Goal: Transaction & Acquisition: Obtain resource

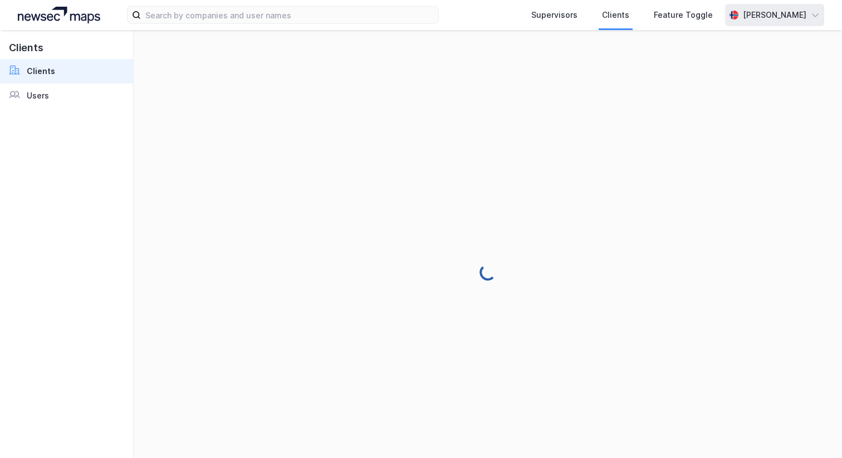
click at [756, 24] on div "[PERSON_NAME]" at bounding box center [774, 15] width 99 height 22
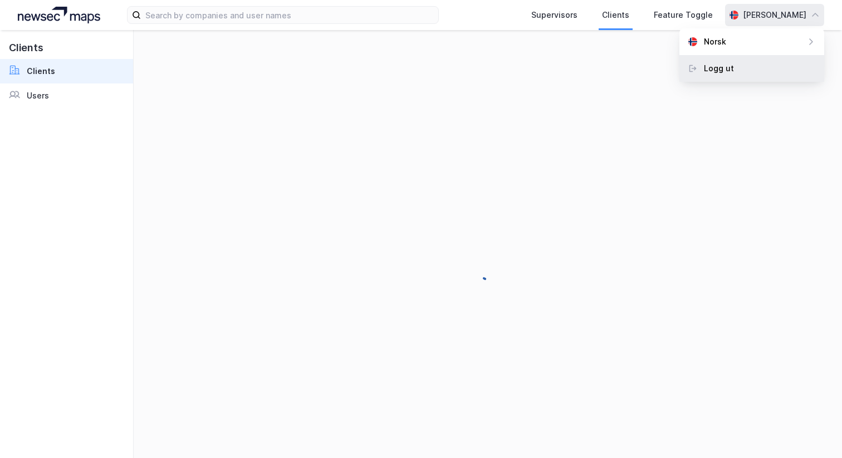
click at [742, 62] on div "Logg ut" at bounding box center [751, 68] width 145 height 27
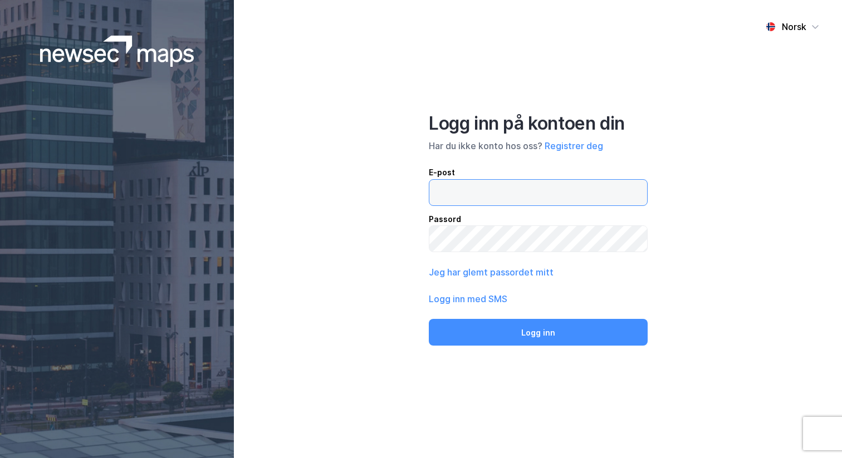
click at [476, 193] on input "email" at bounding box center [538, 193] width 218 height 26
type input "[PERSON_NAME][EMAIL_ADDRESS][DOMAIN_NAME]"
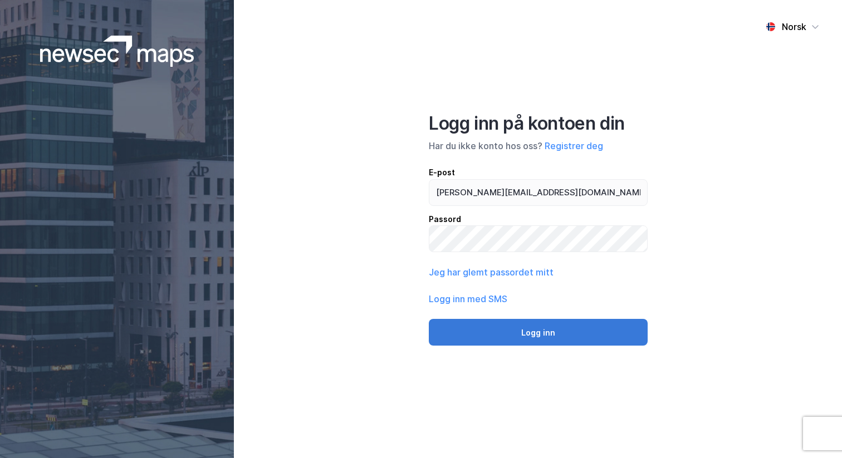
click at [508, 331] on button "Logg inn" at bounding box center [538, 332] width 219 height 27
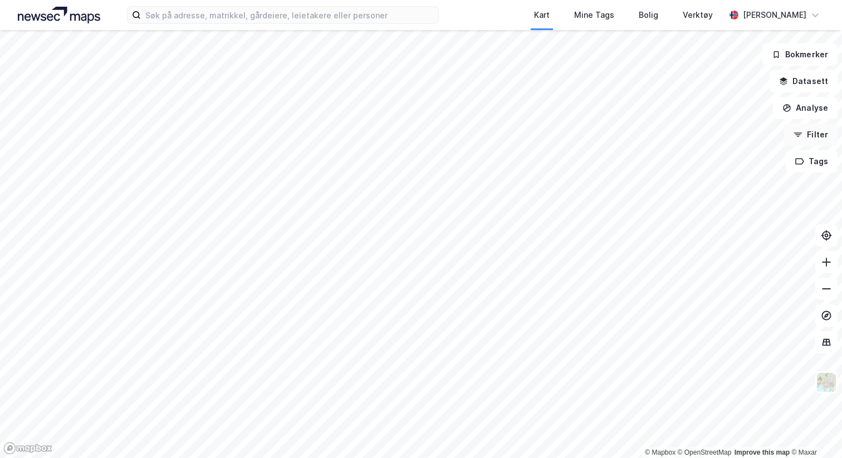
click at [814, 133] on button "Filter" at bounding box center [810, 135] width 53 height 22
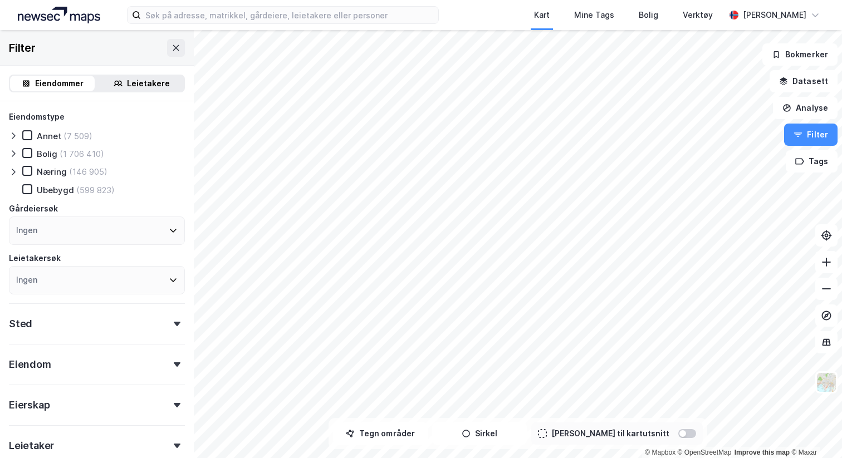
click at [116, 81] on icon at bounding box center [116, 82] width 4 height 4
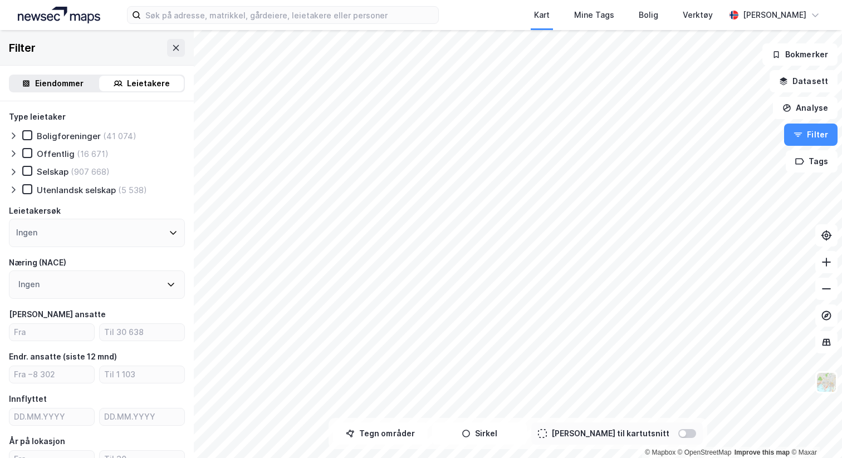
click at [67, 277] on div "Ingen" at bounding box center [97, 285] width 176 height 28
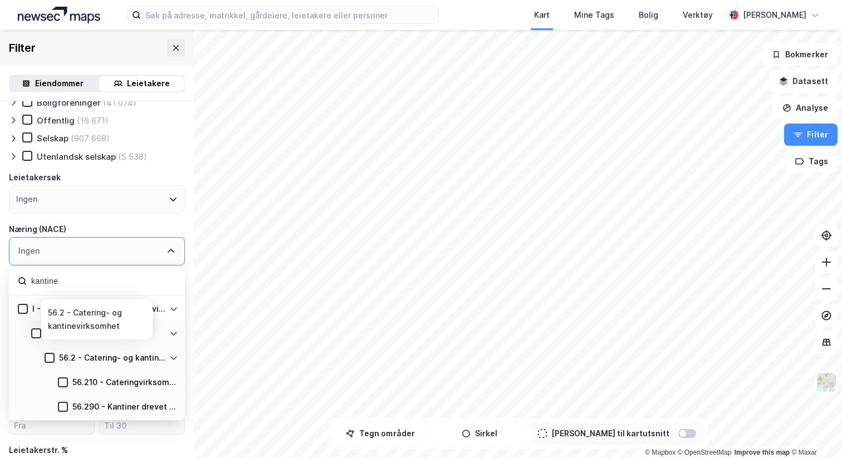
scroll to position [16, 0]
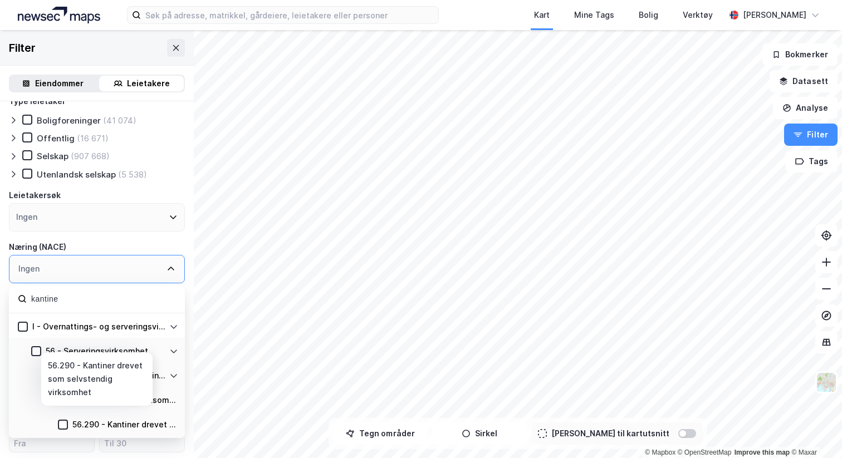
type input "kantine"
click at [62, 417] on div "56.290 - Kantiner drevet som selvstendig virksomhet" at bounding box center [97, 424] width 176 height 25
click at [66, 424] on icon at bounding box center [63, 425] width 8 height 8
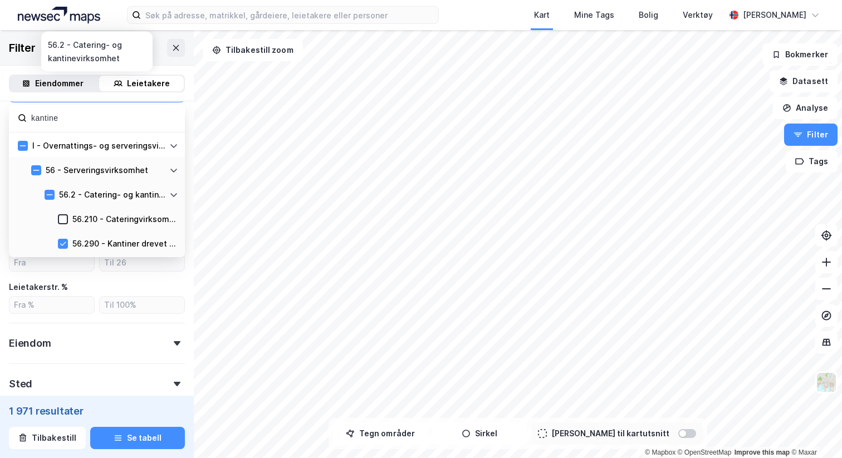
scroll to position [301, 0]
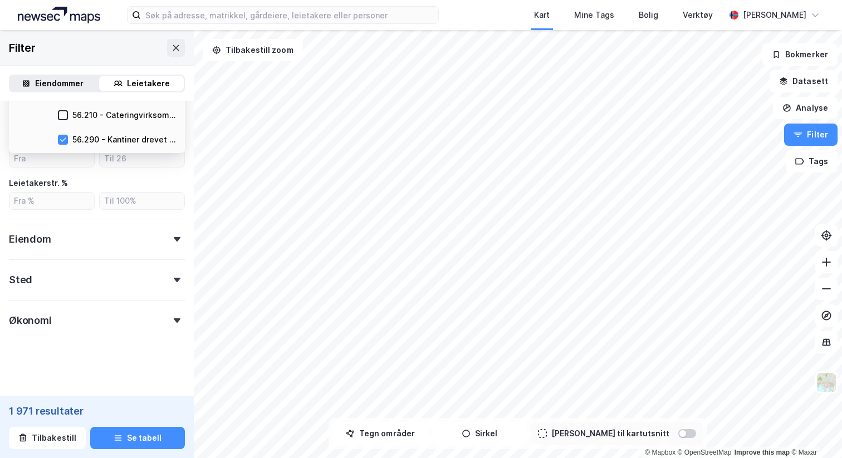
click at [89, 278] on div "Sted" at bounding box center [97, 276] width 176 height 32
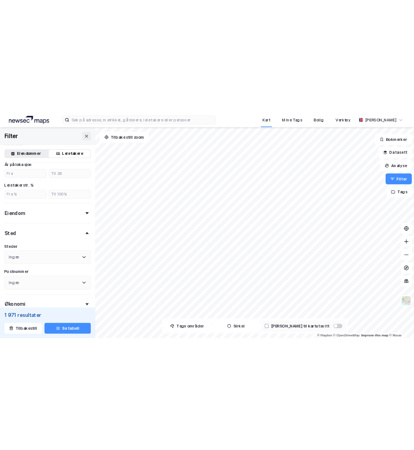
scroll to position [404, 0]
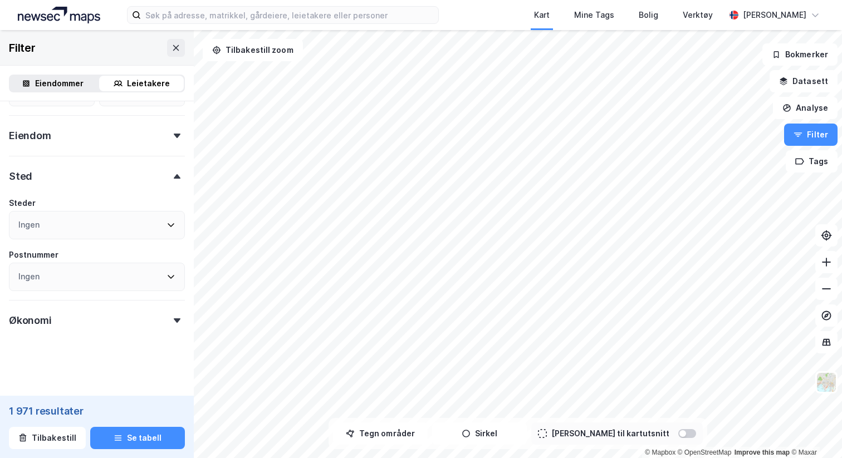
click at [81, 216] on div "Ingen" at bounding box center [97, 225] width 176 height 28
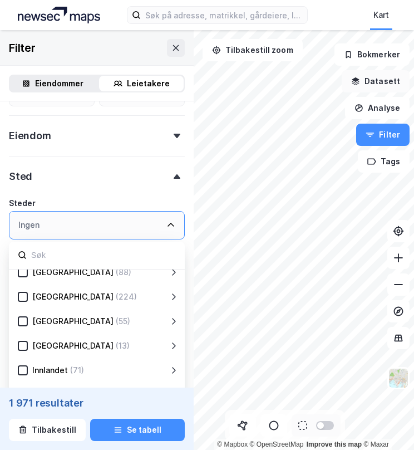
scroll to position [0, 0]
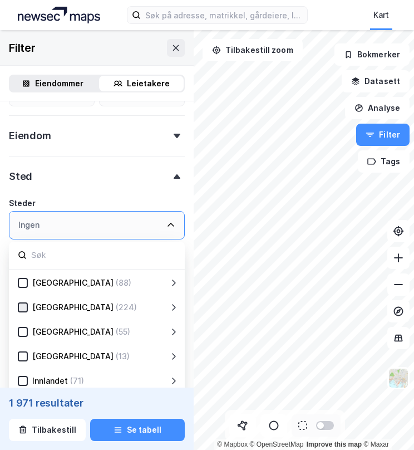
click at [21, 307] on icon at bounding box center [23, 307] width 8 height 8
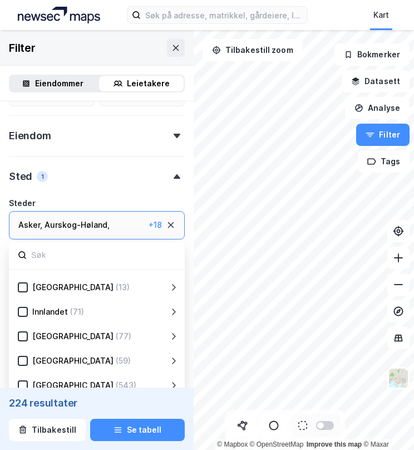
scroll to position [73, 0]
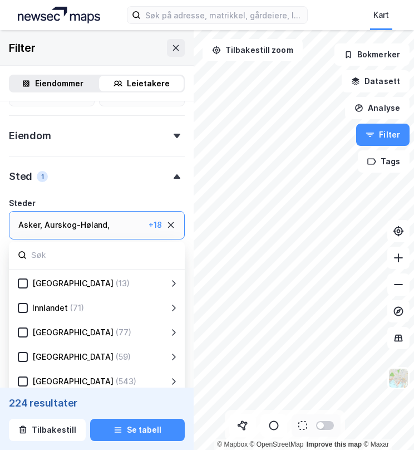
click at [29, 378] on div "[GEOGRAPHIC_DATA] (543)" at bounding box center [98, 381] width 141 height 13
click at [27, 379] on div at bounding box center [23, 381] width 10 height 10
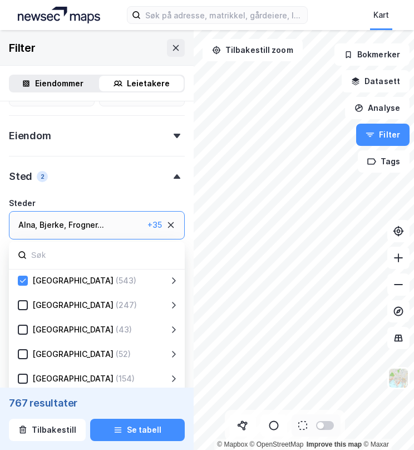
scroll to position [219, 0]
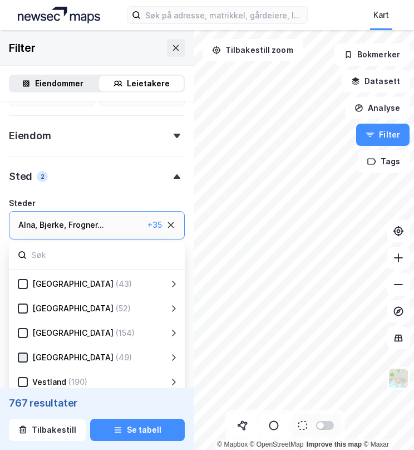
click at [20, 358] on icon at bounding box center [23, 358] width 8 height 8
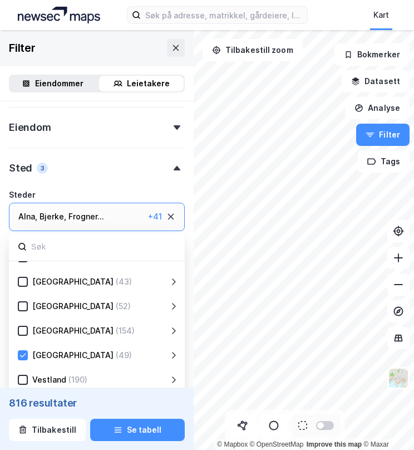
scroll to position [219, 0]
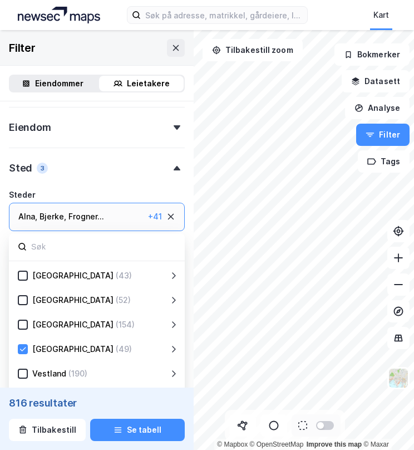
click at [121, 226] on div "Alna , [PERSON_NAME] , Frogner ... Gamle [GEOGRAPHIC_DATA] , [GEOGRAPHIC_DATA] …" at bounding box center [97, 217] width 176 height 28
click at [99, 252] on input at bounding box center [103, 246] width 146 height 15
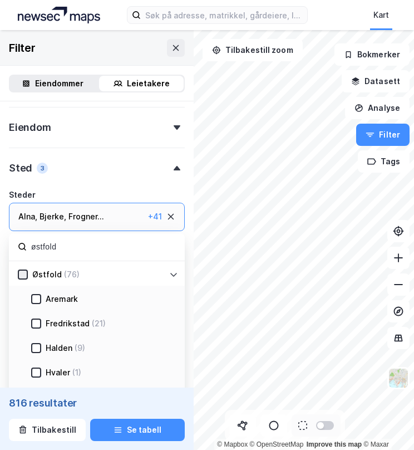
type input "østfold"
click at [22, 271] on icon at bounding box center [23, 275] width 8 height 8
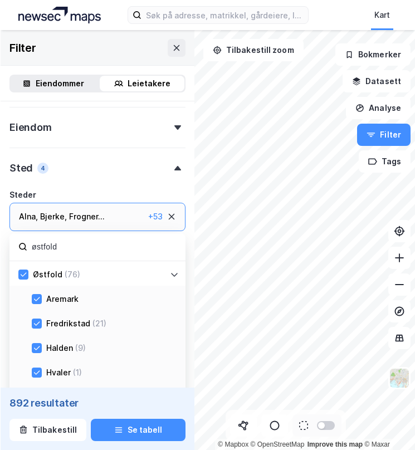
scroll to position [413, 0]
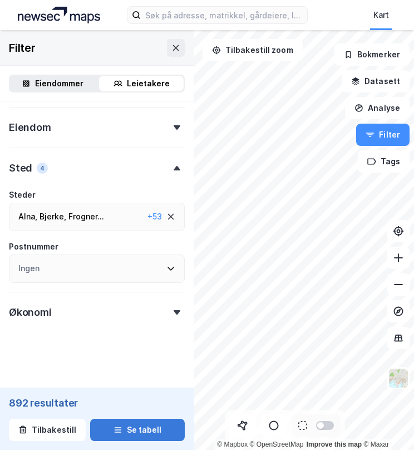
click at [118, 430] on icon "button" at bounding box center [117, 429] width 7 height 1
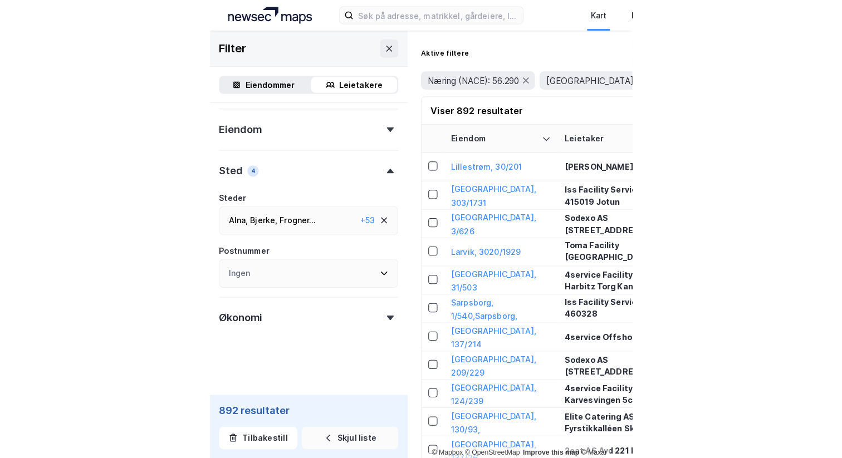
scroll to position [404, 0]
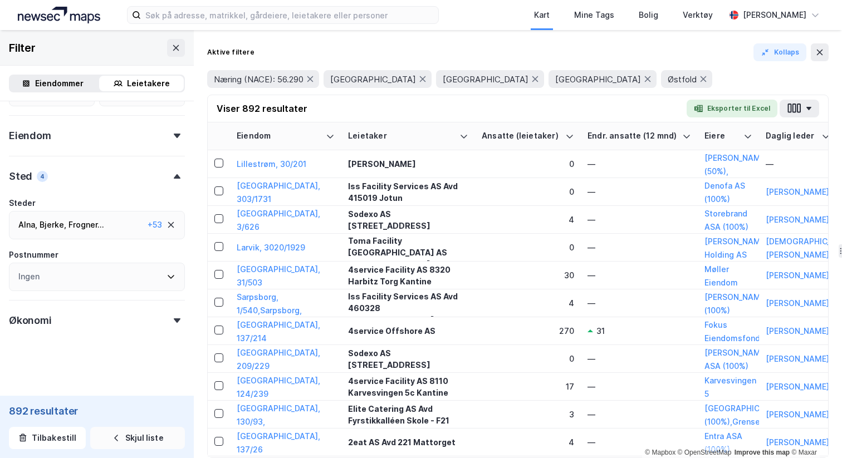
click at [134, 228] on div "Alna , [PERSON_NAME] , Frogner ... Gamle [GEOGRAPHIC_DATA] , [GEOGRAPHIC_DATA] …" at bounding box center [80, 224] width 125 height 13
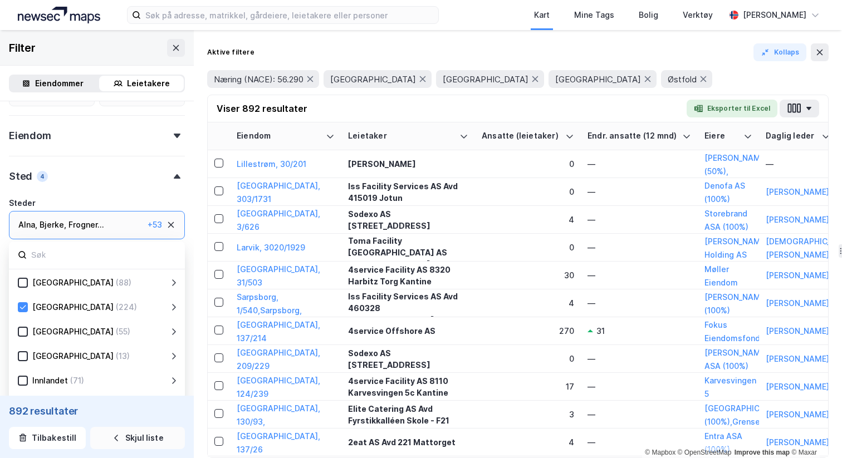
type input "n"
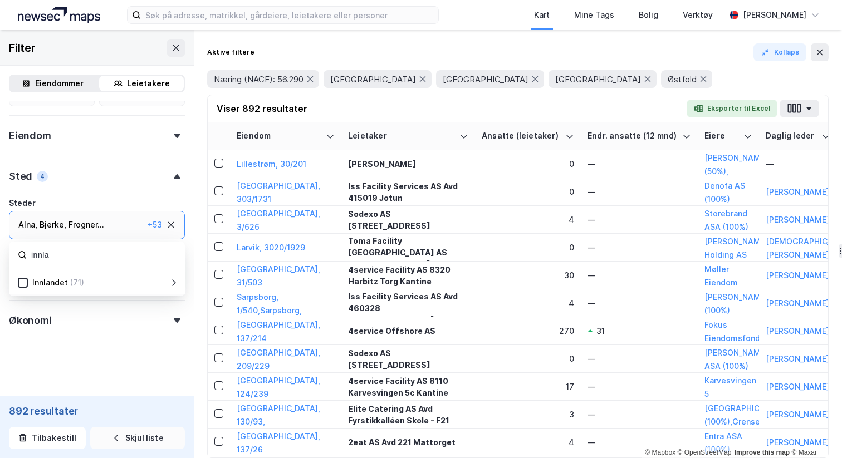
type input "innla"
click at [81, 285] on div "(71)" at bounding box center [77, 282] width 14 height 13
click at [30, 278] on div "Innlandet (71)" at bounding box center [98, 282] width 141 height 13
click at [25, 281] on icon at bounding box center [23, 283] width 8 height 8
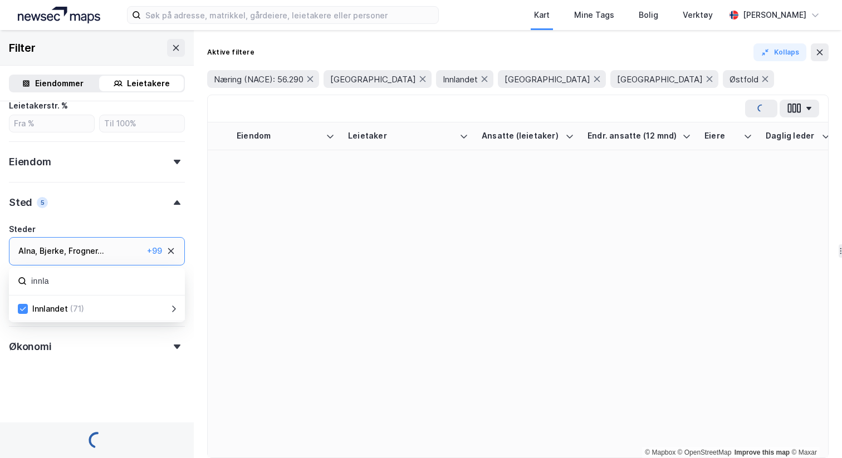
scroll to position [404, 0]
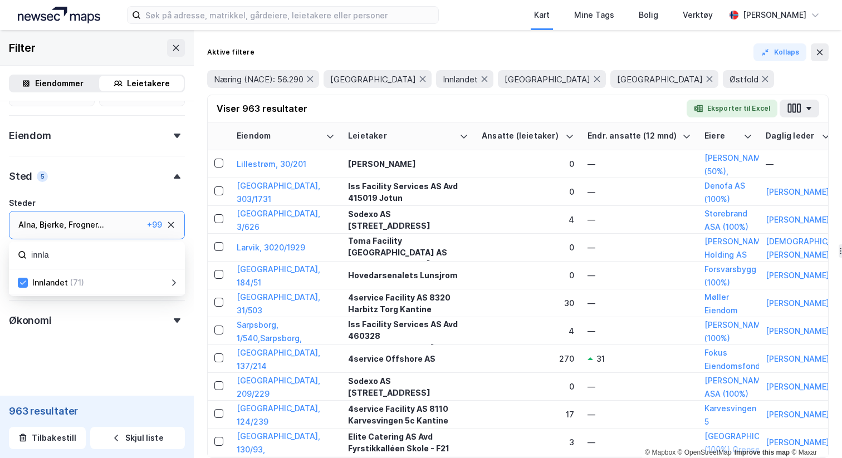
click at [146, 143] on div "Eiendom" at bounding box center [97, 131] width 176 height 32
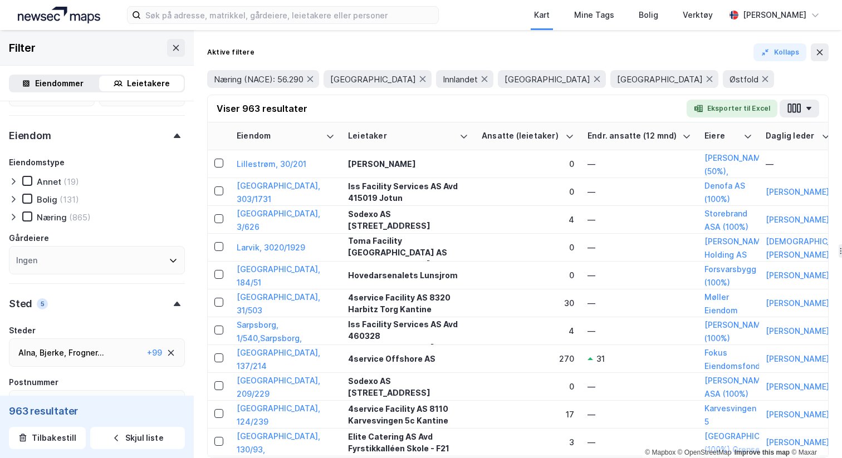
scroll to position [418, 0]
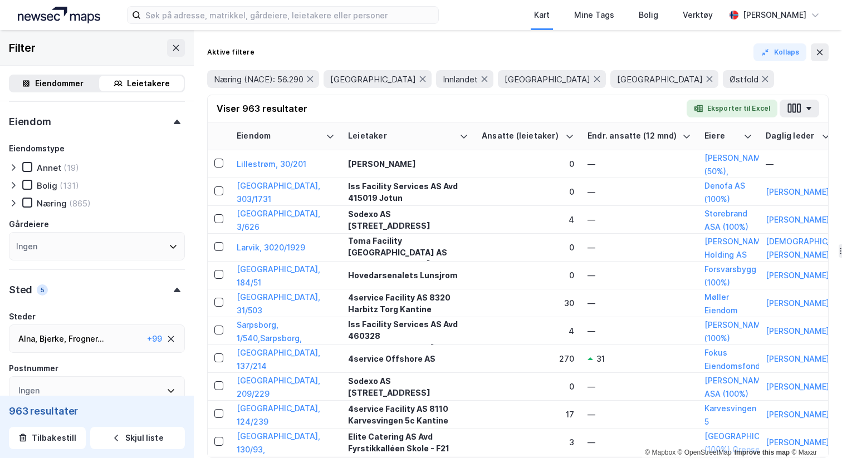
click at [13, 202] on icon at bounding box center [13, 203] width 3 height 7
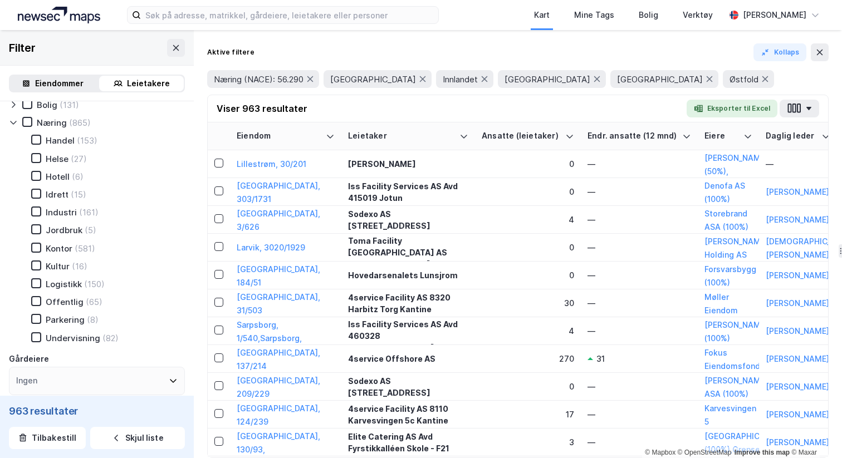
scroll to position [501, 0]
click at [794, 109] on icon "button" at bounding box center [794, 108] width 14 height 12
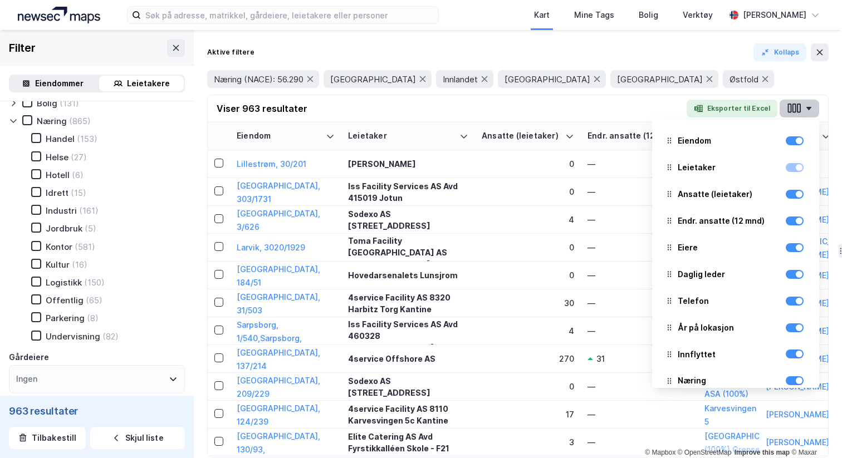
click at [794, 109] on icon "button" at bounding box center [794, 108] width 14 height 12
click at [588, 111] on div "Viser 963 resultater Eksporter til Excel Eiendom Leietaker Ansatte (leietaker) …" at bounding box center [518, 108] width 620 height 27
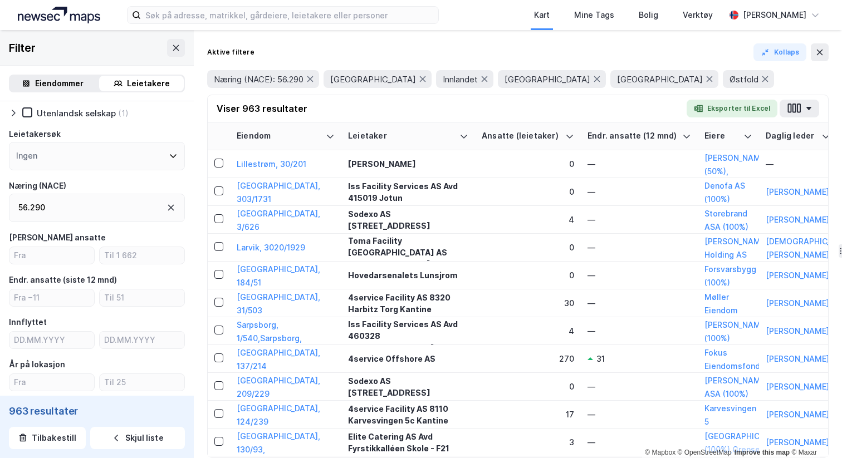
scroll to position [0, 0]
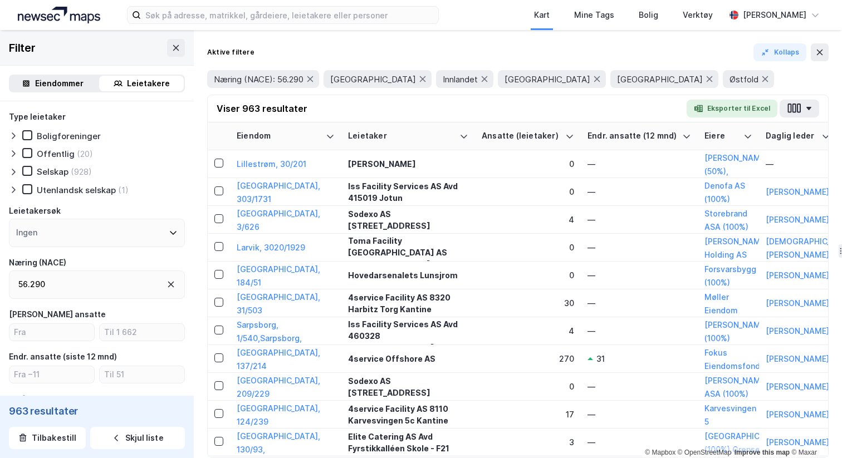
click at [70, 82] on div "Eiendommer" at bounding box center [59, 83] width 48 height 13
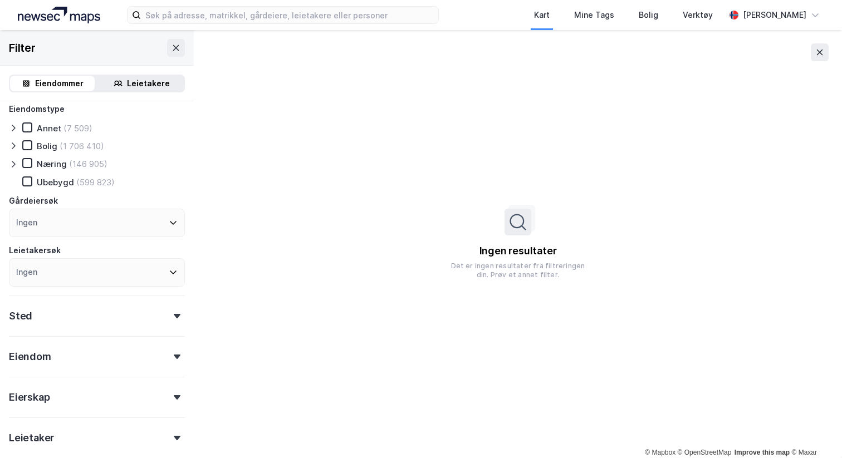
scroll to position [4, 0]
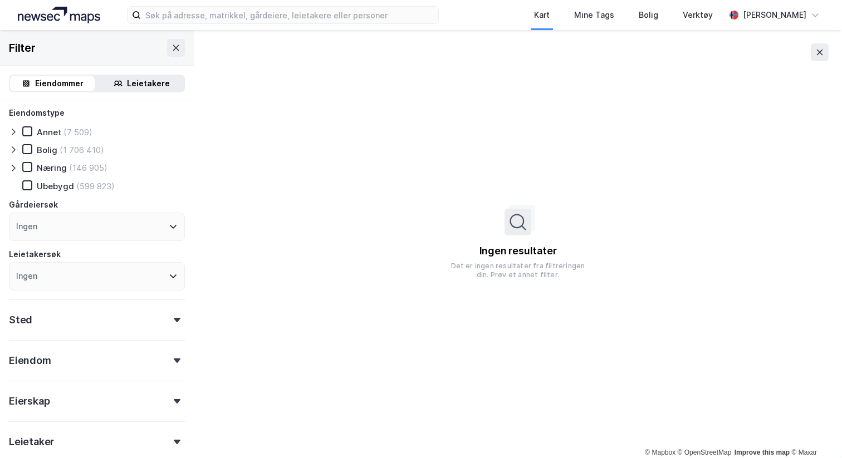
click at [87, 316] on div "Sted" at bounding box center [97, 316] width 176 height 32
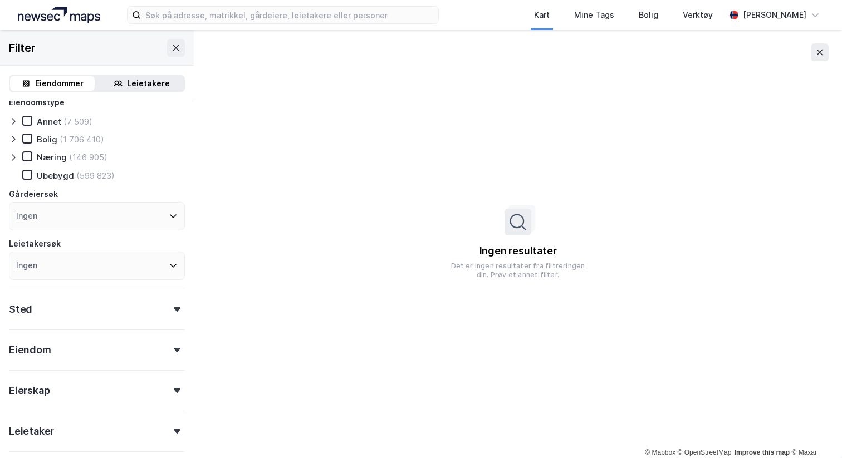
scroll to position [10, 0]
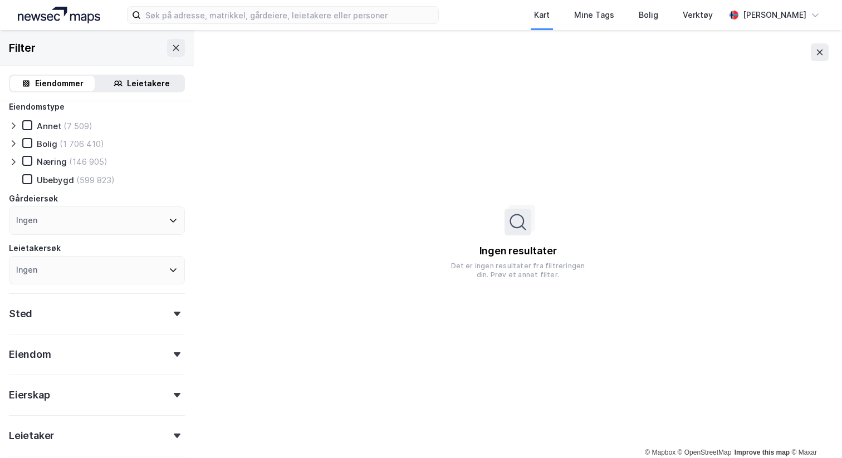
click at [70, 316] on div "Sted" at bounding box center [97, 309] width 176 height 32
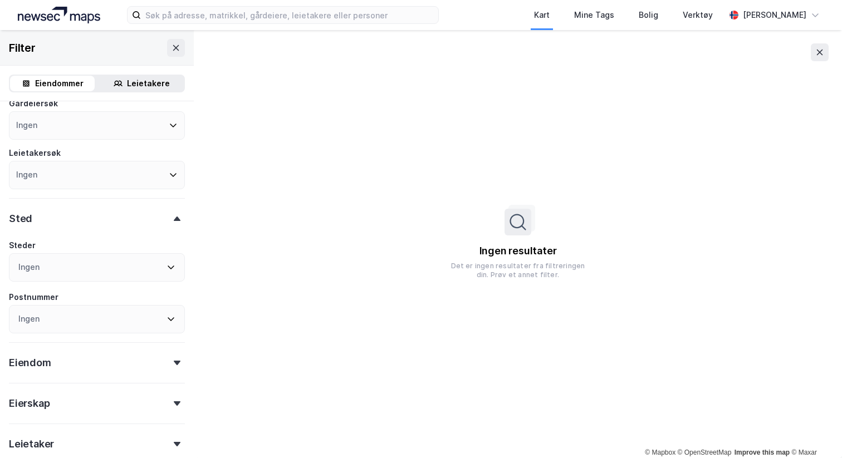
scroll to position [109, 0]
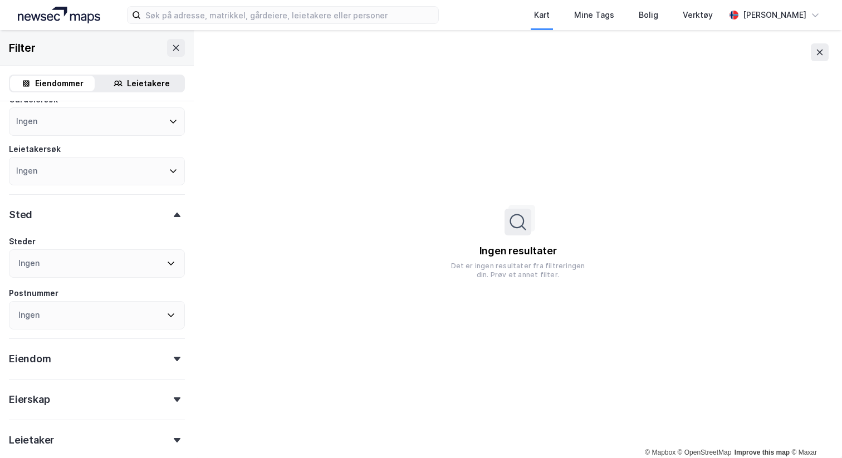
click at [62, 263] on div "Ingen" at bounding box center [97, 263] width 176 height 28
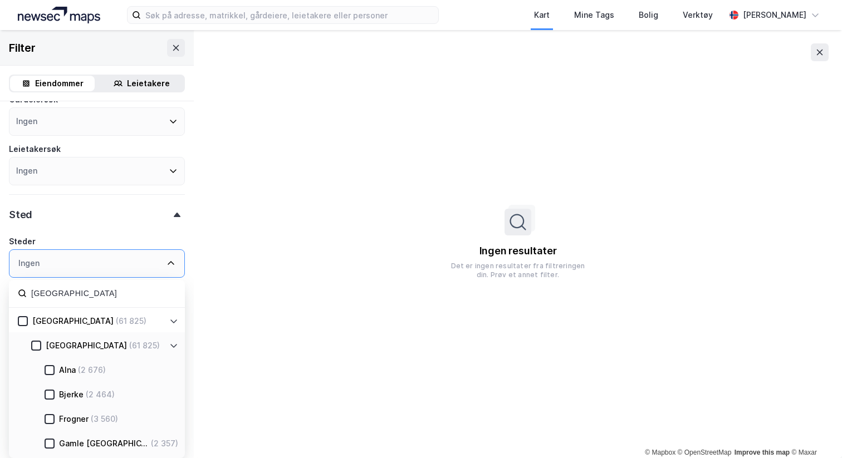
click at [19, 313] on div "[GEOGRAPHIC_DATA] (61 825)" at bounding box center [97, 320] width 176 height 25
click at [23, 316] on div at bounding box center [23, 321] width 10 height 10
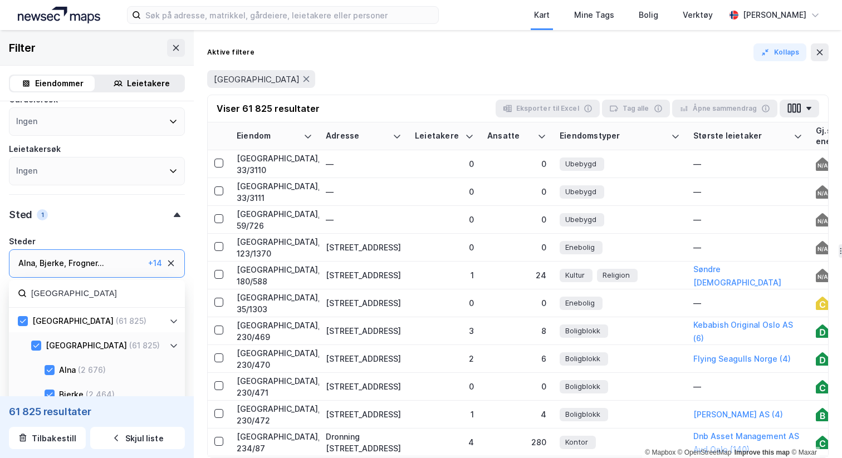
click at [112, 259] on div "Alna , [PERSON_NAME] , Frogner ... Gamle [GEOGRAPHIC_DATA] , [GEOGRAPHIC_DATA] …" at bounding box center [80, 263] width 125 height 13
click at [85, 293] on input "[GEOGRAPHIC_DATA]" at bounding box center [103, 293] width 146 height 15
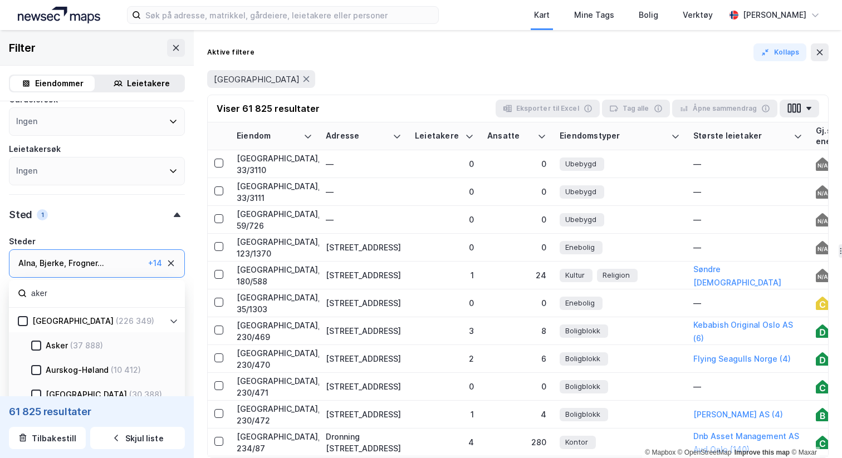
click at [49, 320] on div "[GEOGRAPHIC_DATA]" at bounding box center [72, 321] width 81 height 13
click at [84, 296] on input "aker" at bounding box center [103, 293] width 146 height 15
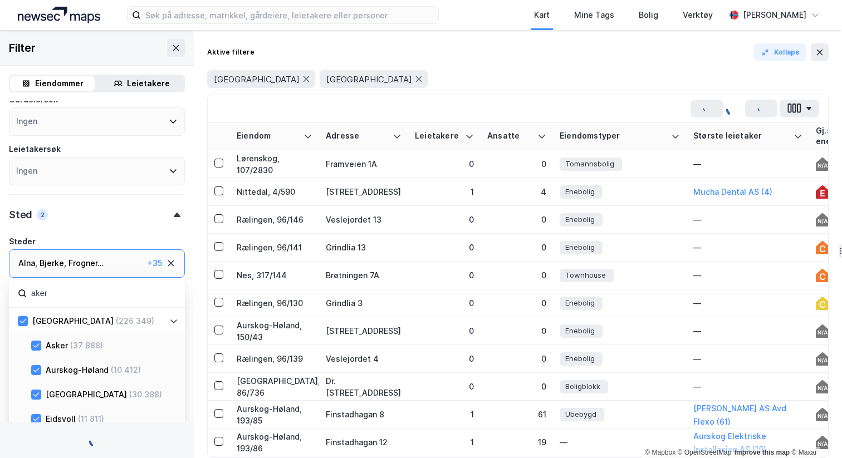
click at [84, 296] on input "aker" at bounding box center [103, 293] width 146 height 15
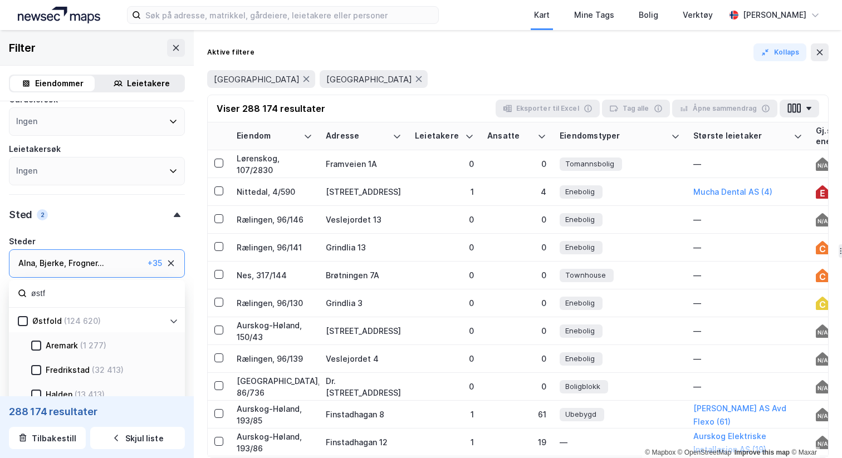
click at [57, 327] on div "Østfold" at bounding box center [47, 321] width 30 height 13
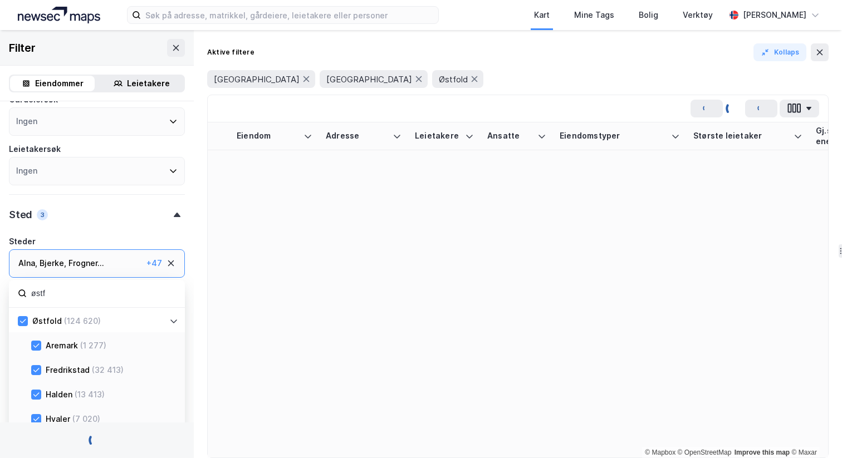
click at [128, 296] on input "østf" at bounding box center [103, 293] width 146 height 15
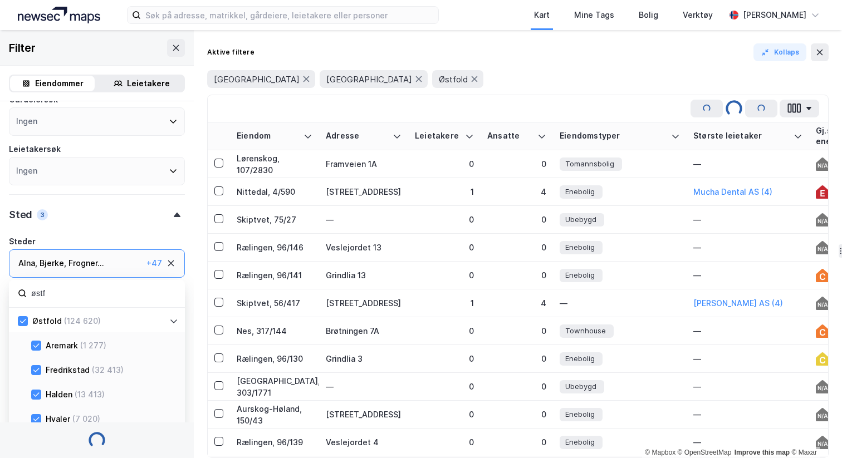
click at [128, 296] on input "østf" at bounding box center [103, 293] width 146 height 15
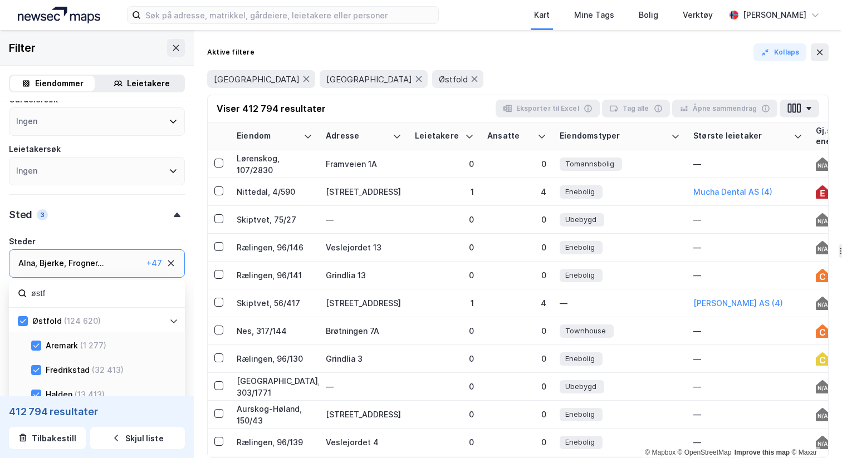
click at [128, 296] on input "østf" at bounding box center [103, 293] width 146 height 15
click at [86, 330] on div "[GEOGRAPHIC_DATA] (49 566)" at bounding box center [97, 320] width 176 height 25
click at [81, 341] on div "(308 617)" at bounding box center [88, 345] width 36 height 13
click at [26, 342] on icon at bounding box center [23, 346] width 8 height 8
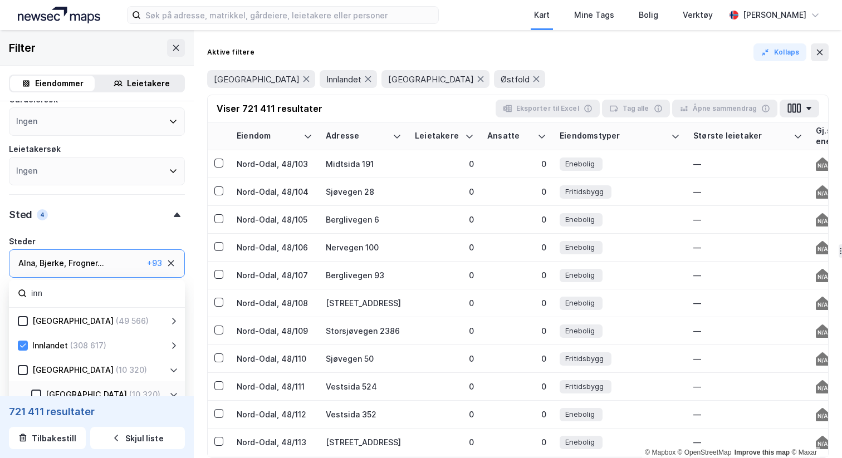
click at [87, 295] on input "inn" at bounding box center [103, 293] width 146 height 15
click at [102, 258] on div "Frogner ..." at bounding box center [86, 263] width 36 height 13
click at [79, 298] on input "inn" at bounding box center [103, 293] width 146 height 15
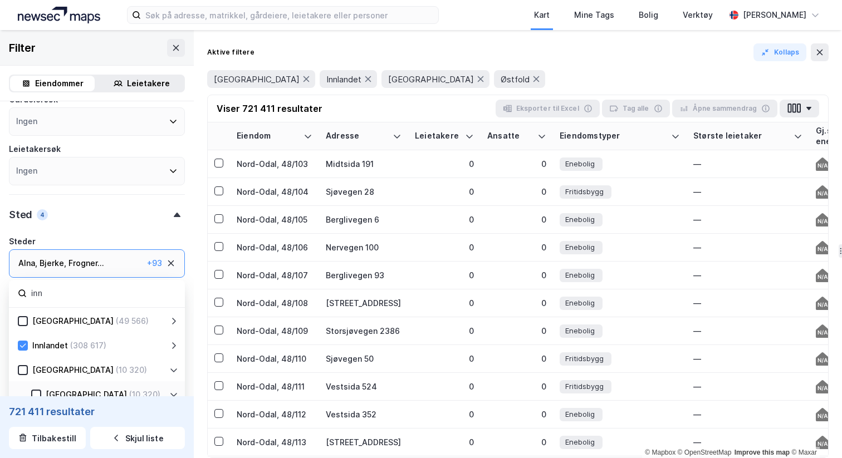
click at [79, 298] on input "inn" at bounding box center [103, 293] width 146 height 15
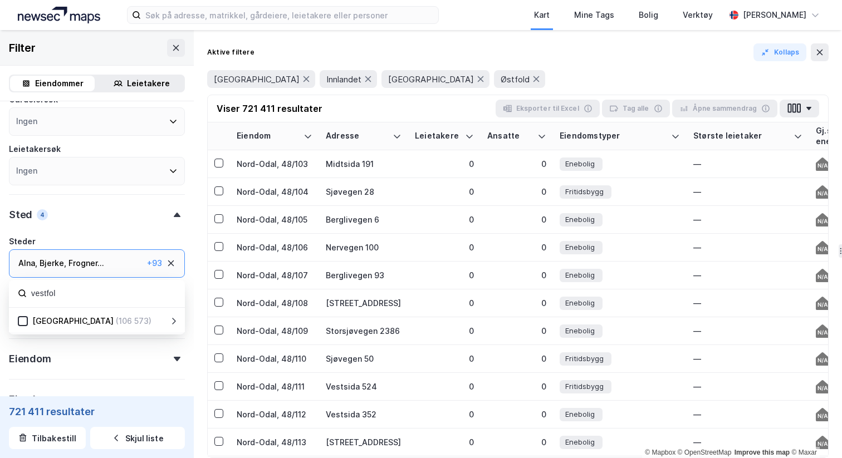
click at [35, 315] on div "[GEOGRAPHIC_DATA]" at bounding box center [72, 321] width 81 height 13
click at [87, 289] on input "vestfol" at bounding box center [103, 293] width 146 height 15
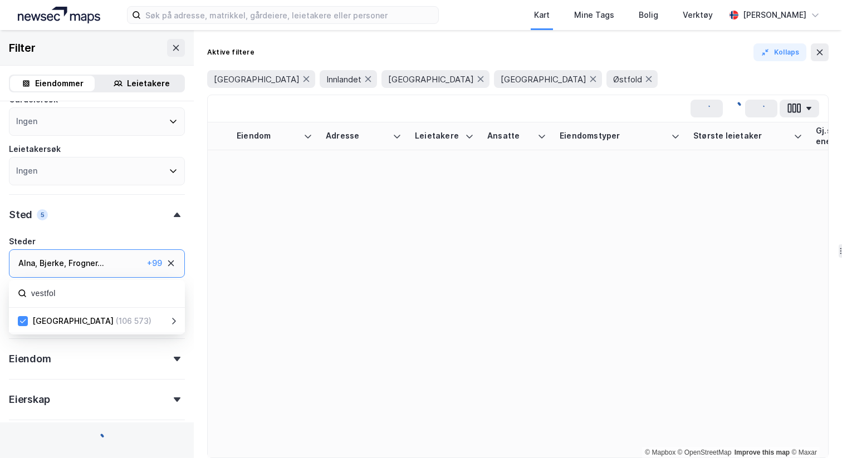
click at [87, 289] on input "vestfol" at bounding box center [103, 293] width 146 height 15
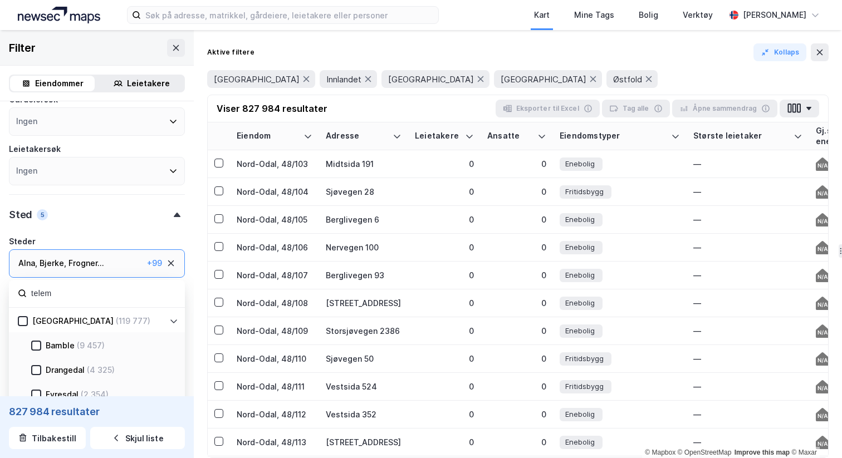
type input "telem"
click at [49, 319] on div "[GEOGRAPHIC_DATA]" at bounding box center [72, 321] width 81 height 13
click at [164, 81] on div "Leietakere" at bounding box center [148, 83] width 43 height 13
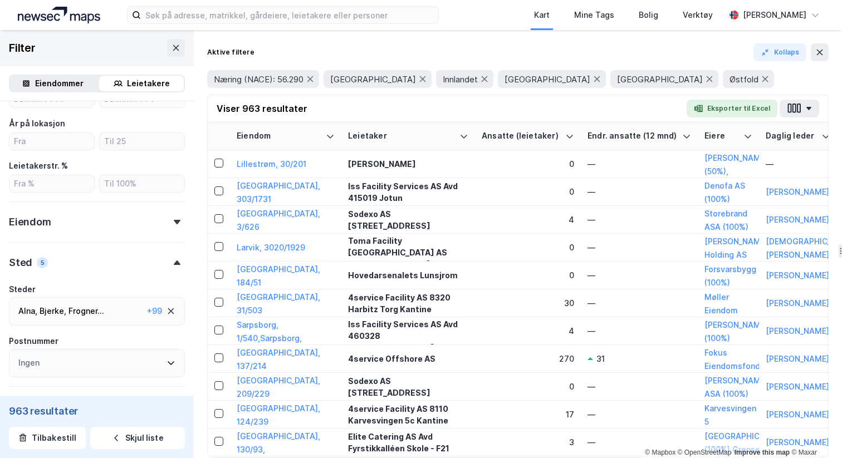
scroll to position [404, 0]
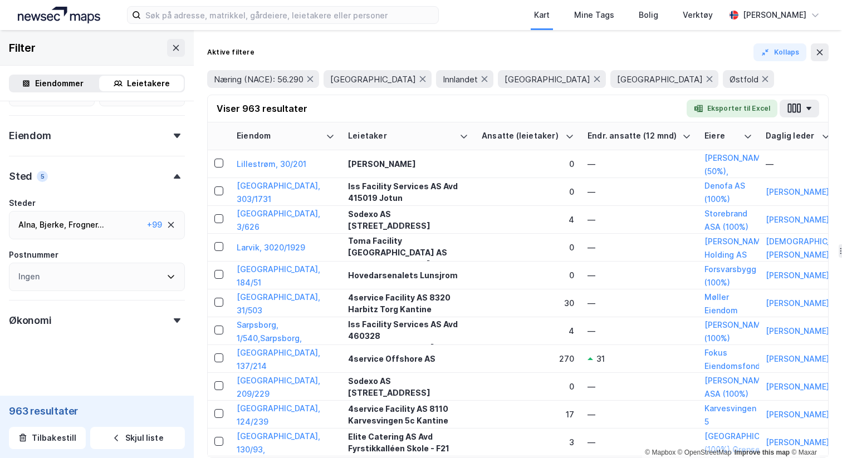
click at [96, 216] on div "Alna , [PERSON_NAME] , Frogner ... Gamle [GEOGRAPHIC_DATA] , [GEOGRAPHIC_DATA] …" at bounding box center [97, 225] width 176 height 28
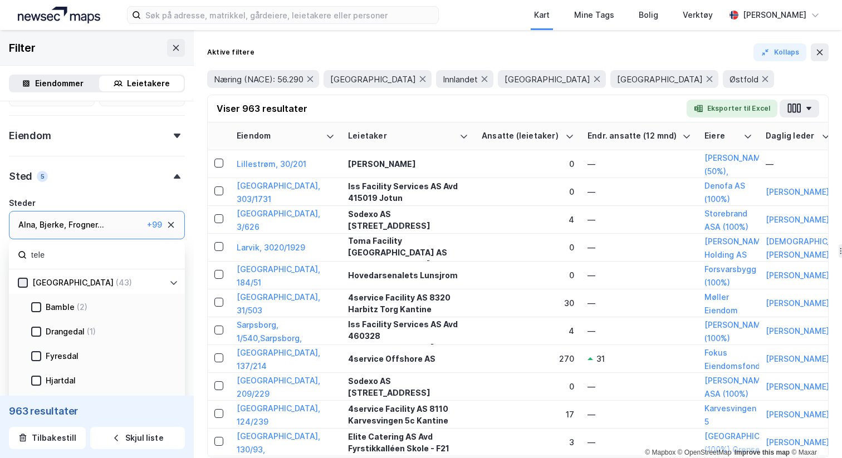
type input "tele"
click at [26, 281] on icon at bounding box center [23, 283] width 8 height 8
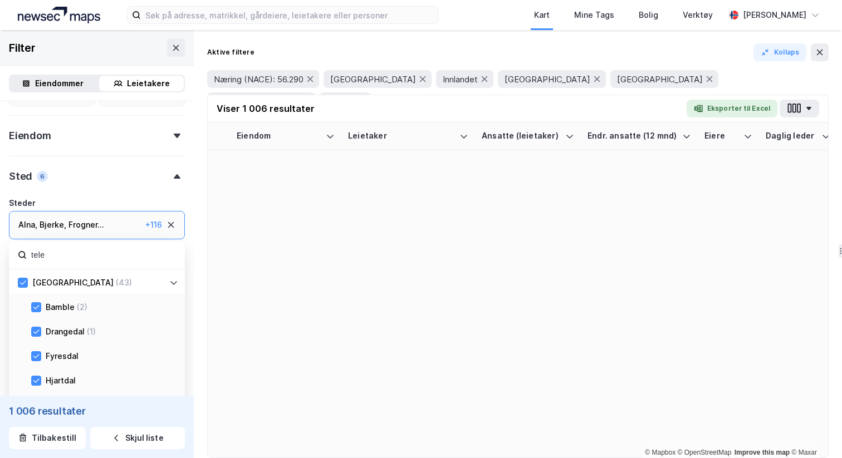
scroll to position [404, 0]
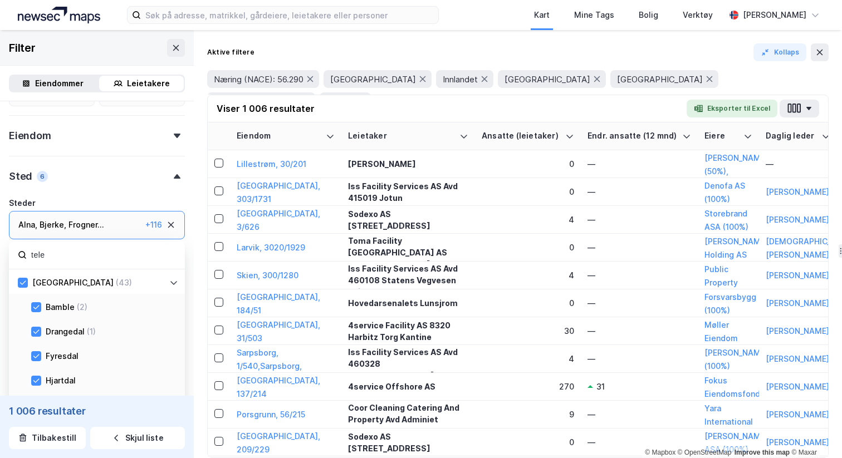
click at [121, 228] on div "Alna , [PERSON_NAME] , Frogner ... Gamle [GEOGRAPHIC_DATA] , [GEOGRAPHIC_DATA] …" at bounding box center [79, 224] width 123 height 13
click at [393, 107] on div "Viser 1 006 resultater Eksporter til Excel" at bounding box center [518, 108] width 620 height 27
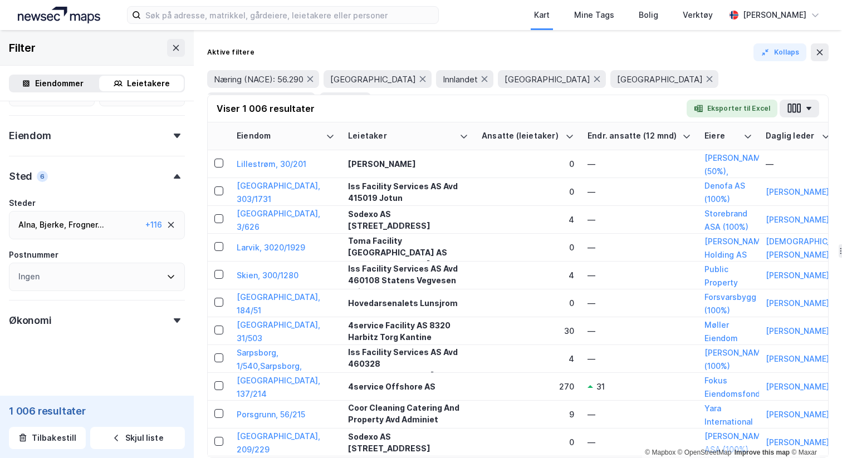
click at [335, 33] on div "Aktive filtere Kollaps Næring (NACE): 56.290 Akershus Innlandet [GEOGRAPHIC_DAT…" at bounding box center [518, 244] width 648 height 428
click at [831, 4] on div "Kart Mine Tags Bolig Verktøy [PERSON_NAME]" at bounding box center [421, 15] width 842 height 30
click at [11, 361] on form "Type leietaker Boligforeninger Offentlig (24) Selskap (967) Utenlandsk selskap …" at bounding box center [97, 47] width 176 height 682
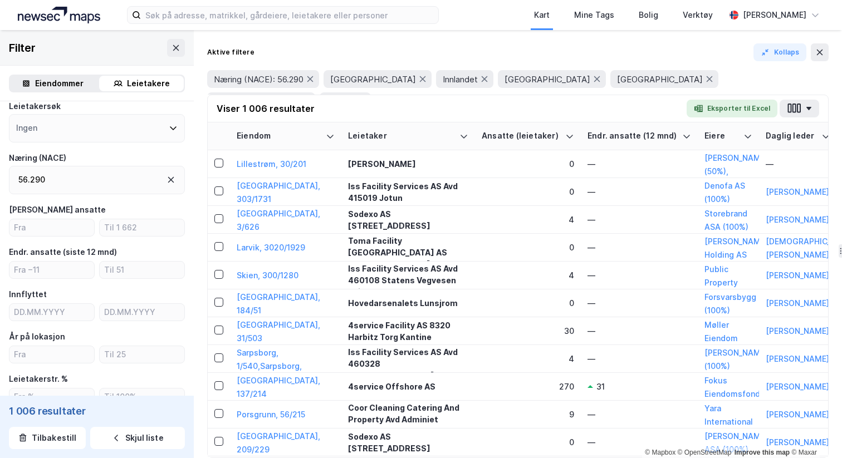
scroll to position [106, 0]
click at [74, 225] on input "number" at bounding box center [51, 226] width 85 height 17
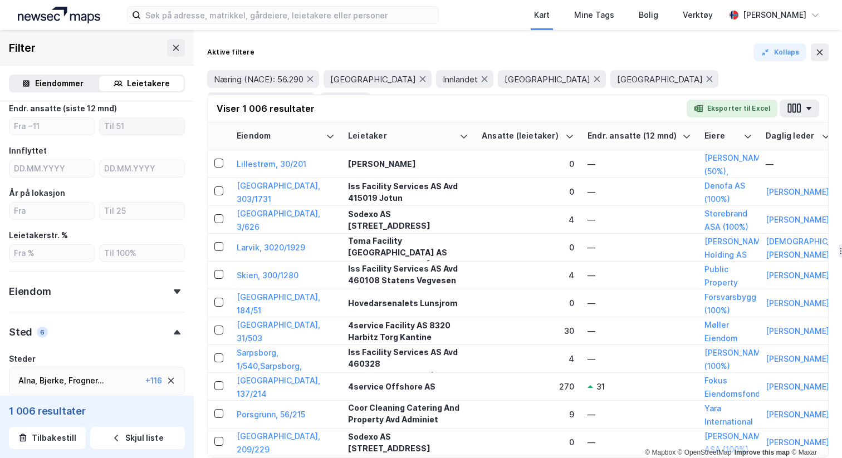
scroll to position [233, 0]
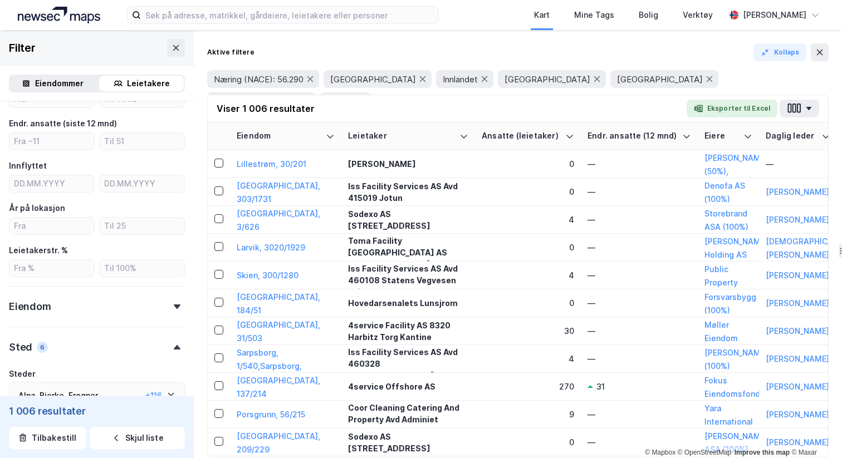
click at [156, 298] on div "Eiendom" at bounding box center [97, 302] width 176 height 32
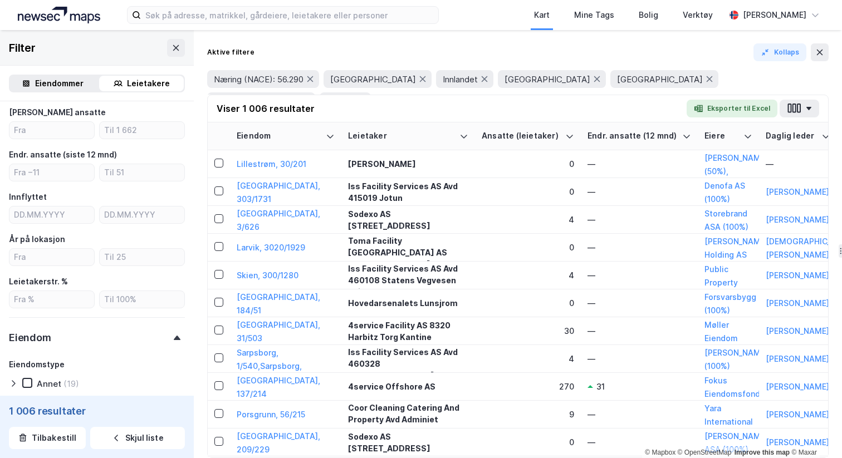
scroll to position [200, 0]
click at [54, 86] on div "Eiendommer" at bounding box center [59, 83] width 48 height 13
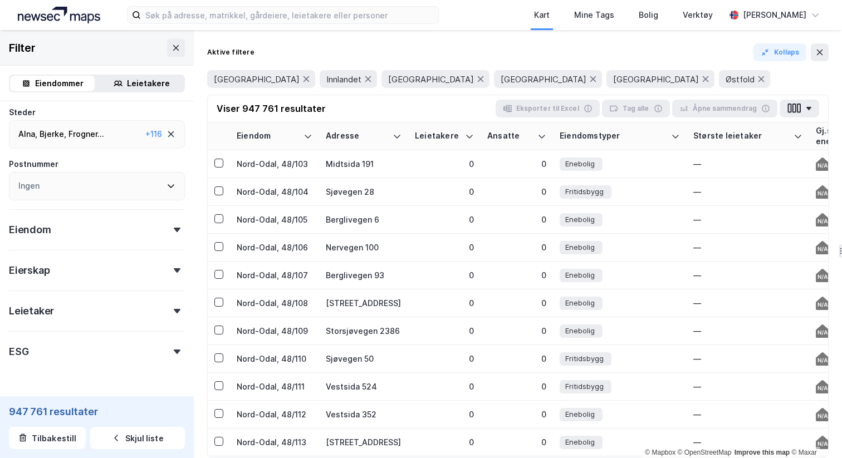
scroll to position [241, 0]
click at [43, 329] on div "ESG" at bounding box center [97, 345] width 176 height 32
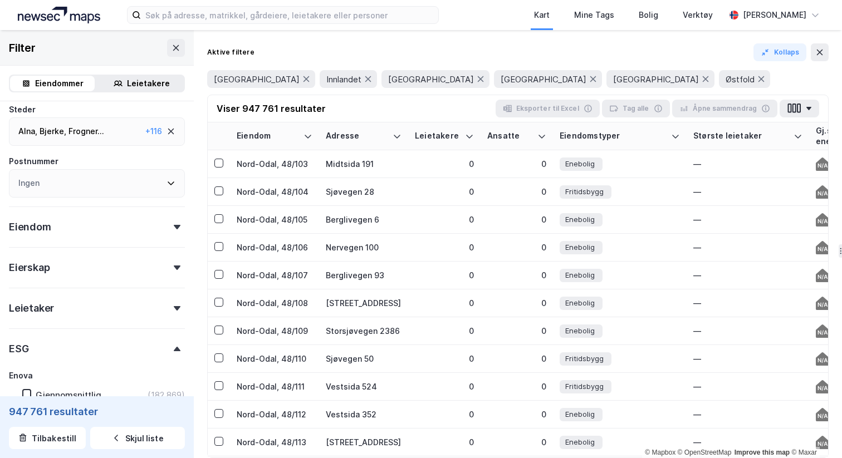
click at [43, 318] on div "Leietaker" at bounding box center [97, 304] width 176 height 32
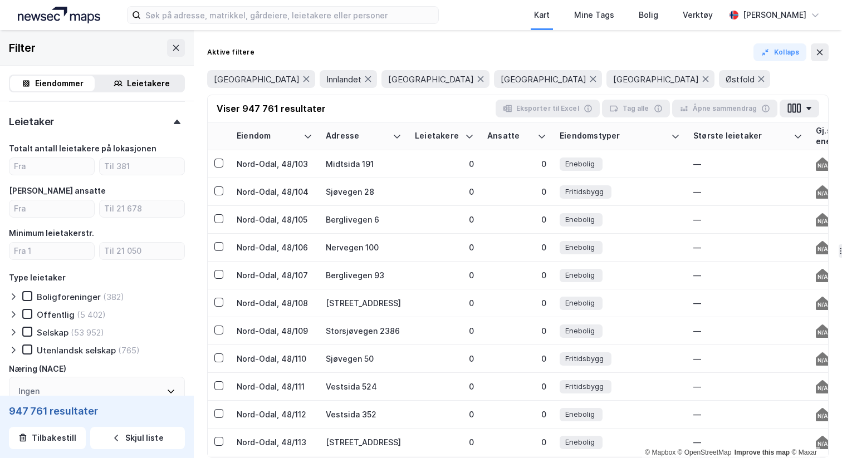
scroll to position [517, 0]
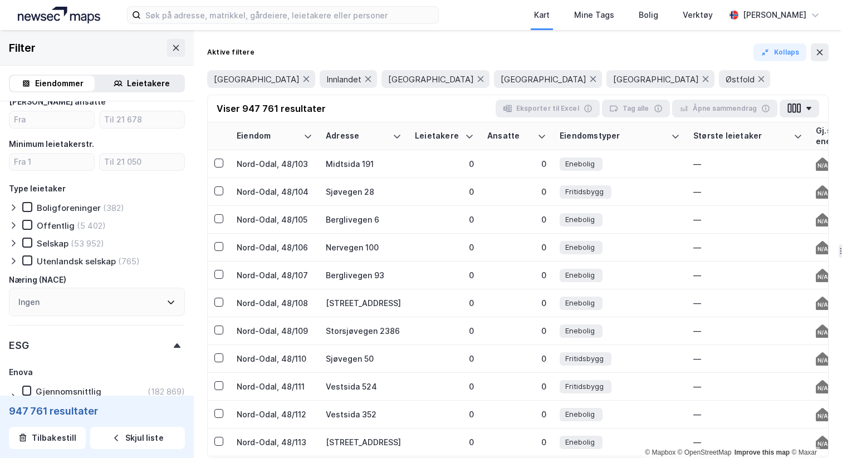
click at [35, 339] on div "ESG" at bounding box center [97, 341] width 176 height 32
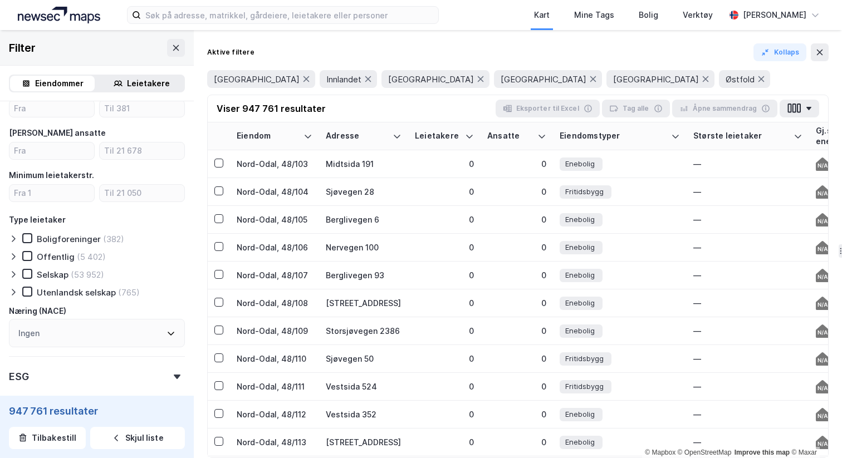
scroll to position [479, 0]
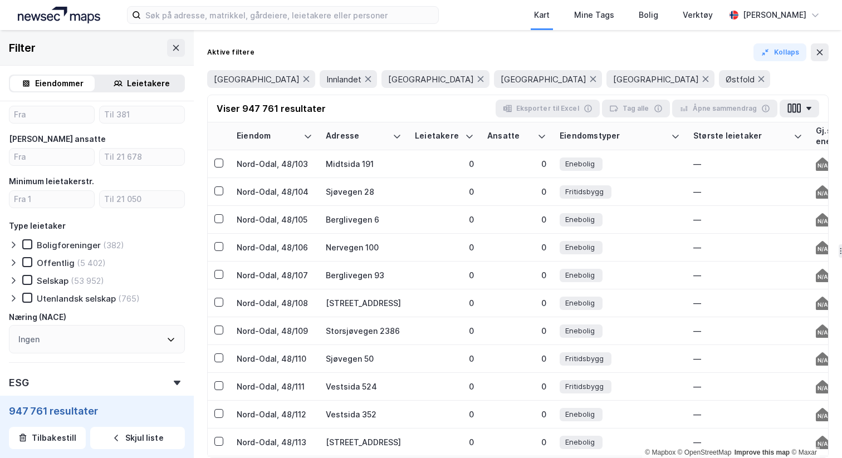
click at [74, 339] on div "Ingen" at bounding box center [97, 339] width 176 height 28
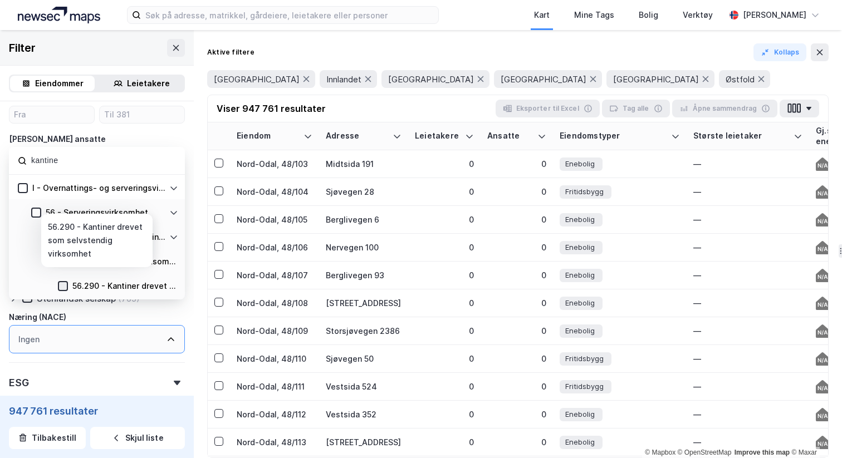
type input "kantine"
click at [67, 281] on div at bounding box center [63, 286] width 10 height 10
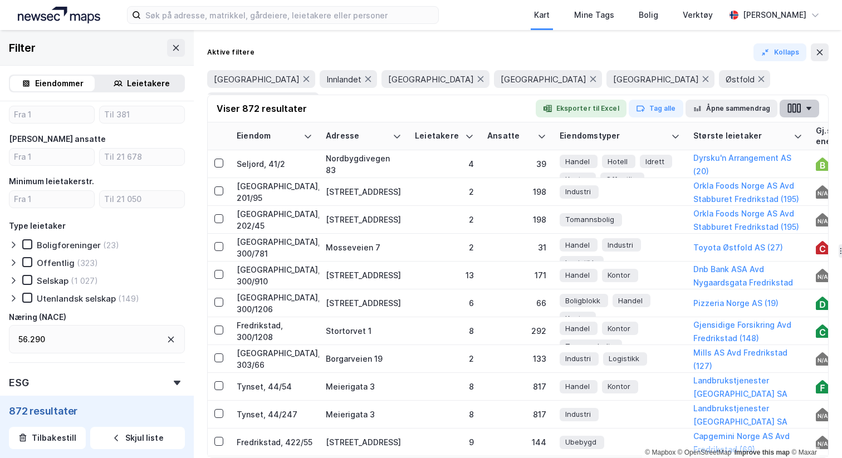
click at [804, 107] on button "button" at bounding box center [800, 109] width 40 height 18
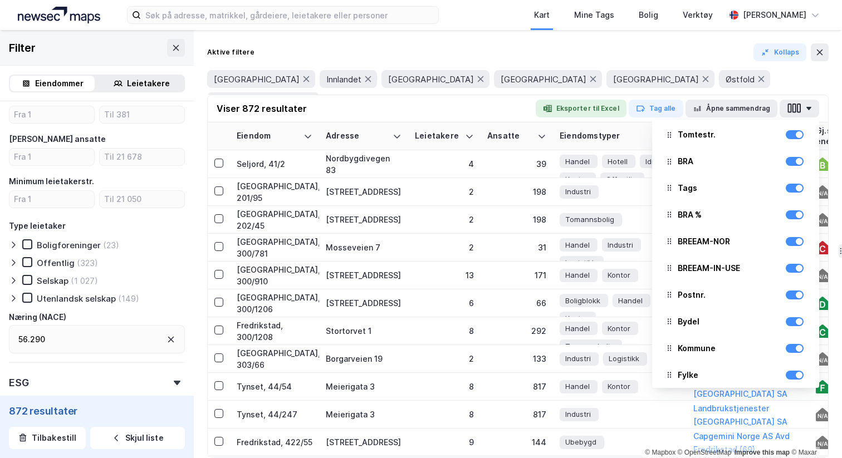
scroll to position [428, 0]
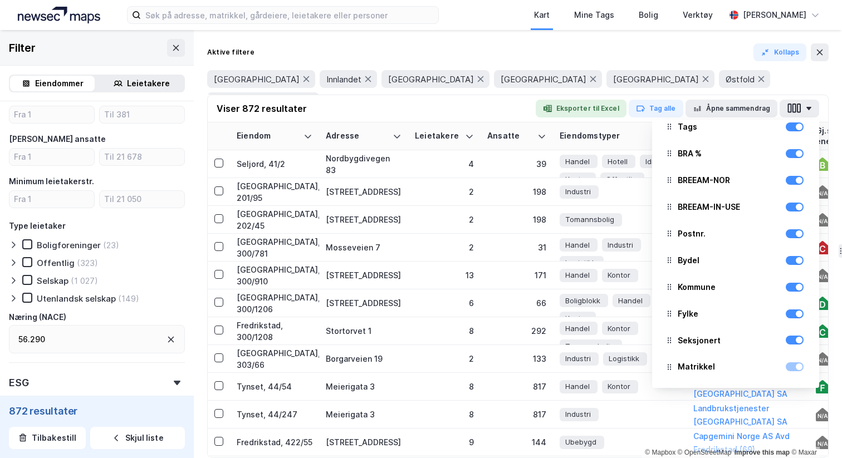
click at [364, 92] on div at bounding box center [344, 101] width 40 height 18
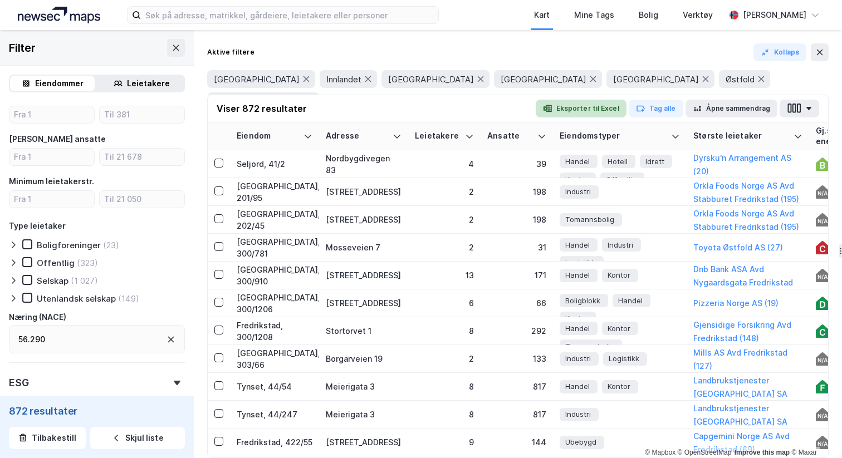
click at [581, 109] on button "Eksporter til Excel" at bounding box center [581, 109] width 91 height 18
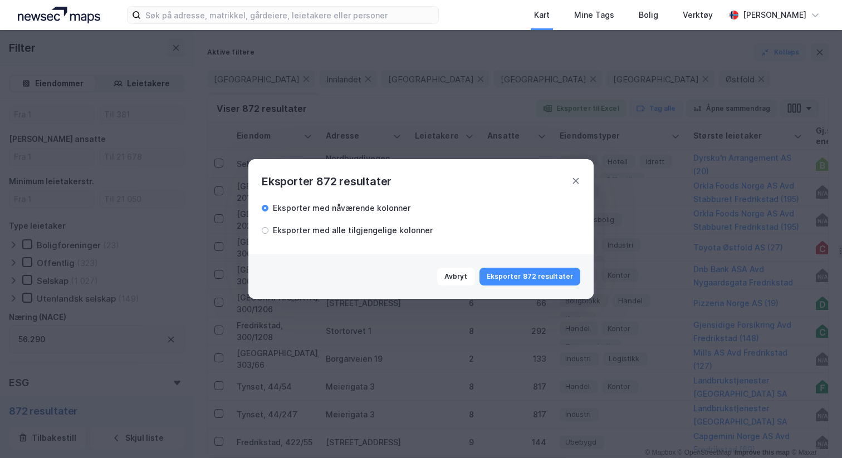
click at [379, 234] on div "Eksporter med alle tilgjengelige kolonner" at bounding box center [353, 230] width 160 height 13
click at [531, 276] on button "Eksporter 872 resultater" at bounding box center [529, 277] width 101 height 18
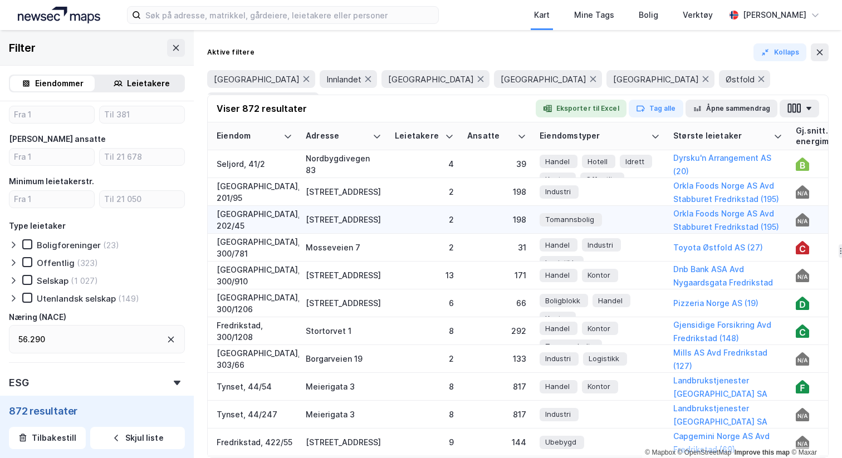
scroll to position [0, 40]
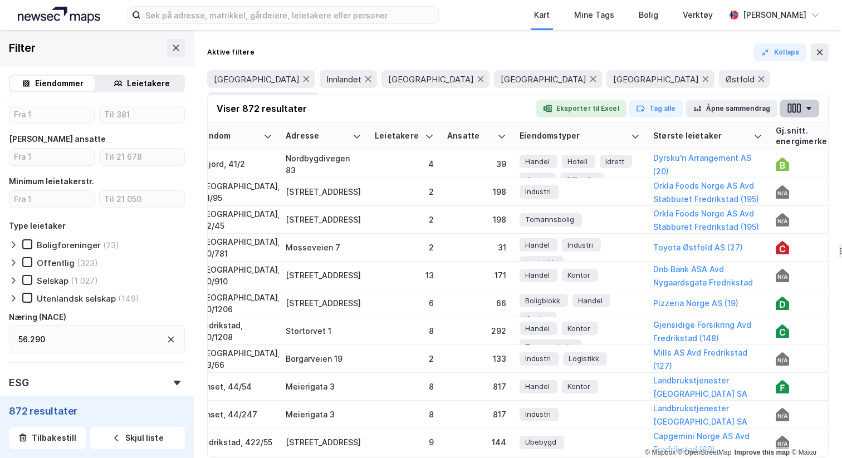
click at [800, 109] on icon "button" at bounding box center [799, 108] width 4 height 9
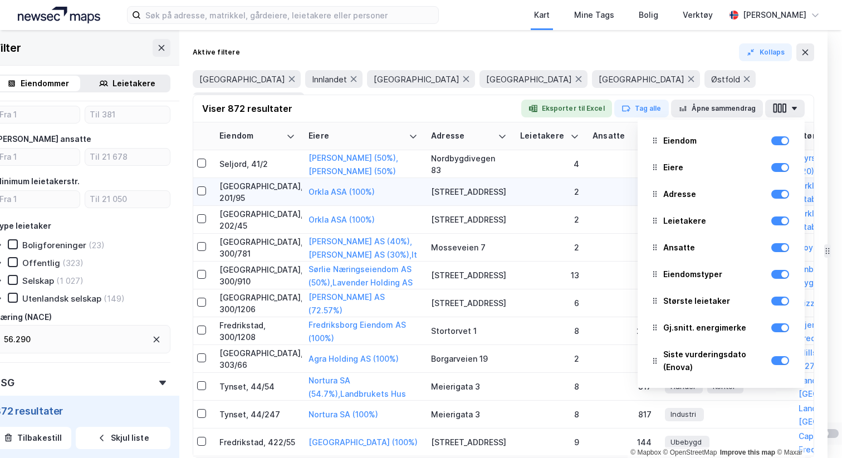
scroll to position [0, 0]
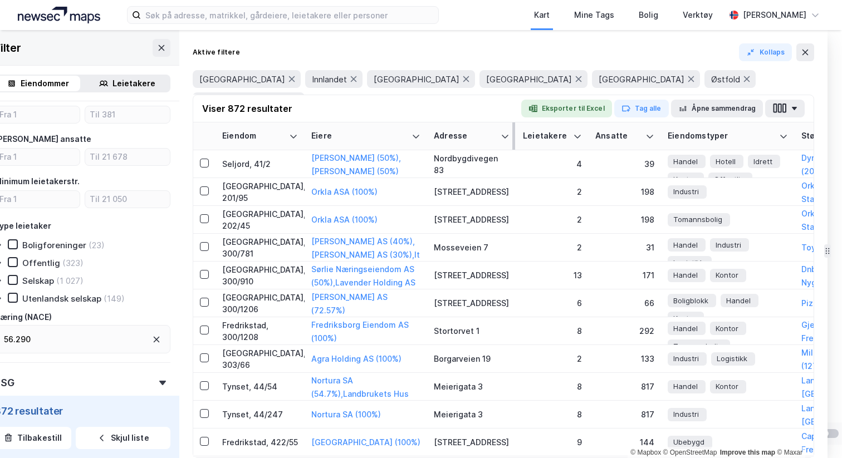
drag, startPoint x: 426, startPoint y: 129, endPoint x: 459, endPoint y: 129, distance: 33.4
click at [462, 129] on tr "Eiendom Eiere Adresse Leietakere Ansatte Eiendomstyper Største leietaker Gj.sni…" at bounding box center [503, 137] width 620 height 28
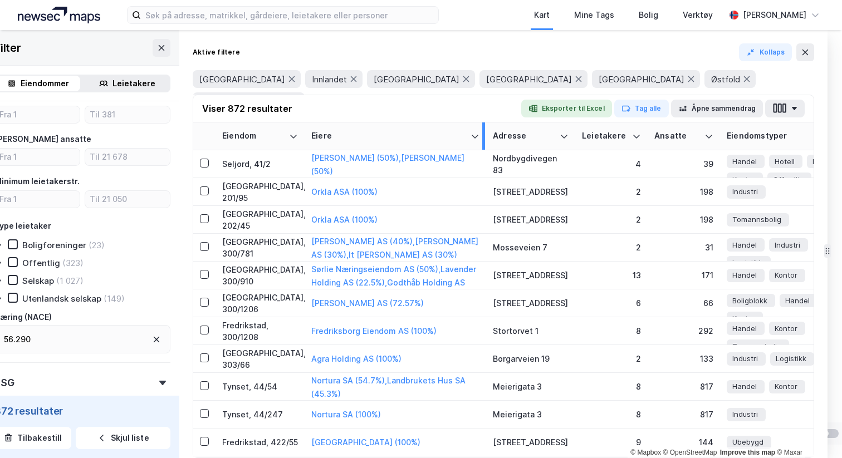
drag, startPoint x: 430, startPoint y: 132, endPoint x: 482, endPoint y: 135, distance: 52.4
click at [482, 135] on div at bounding box center [483, 136] width 3 height 27
click at [793, 110] on icon "button" at bounding box center [794, 108] width 6 height 3
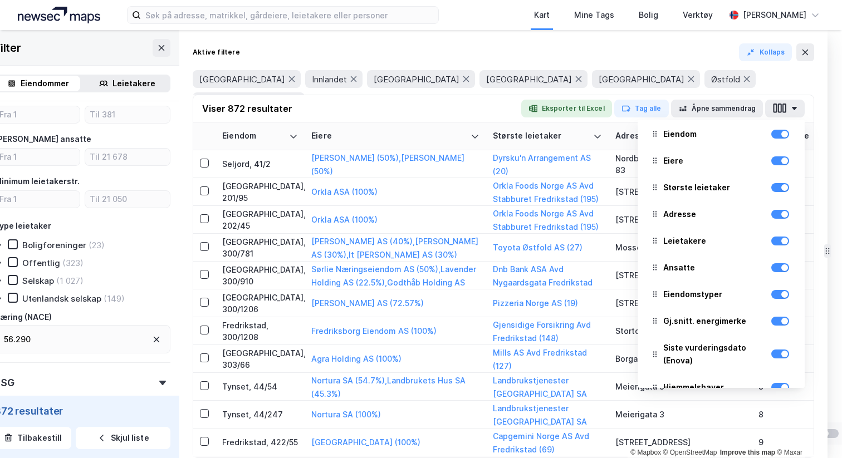
scroll to position [7, 0]
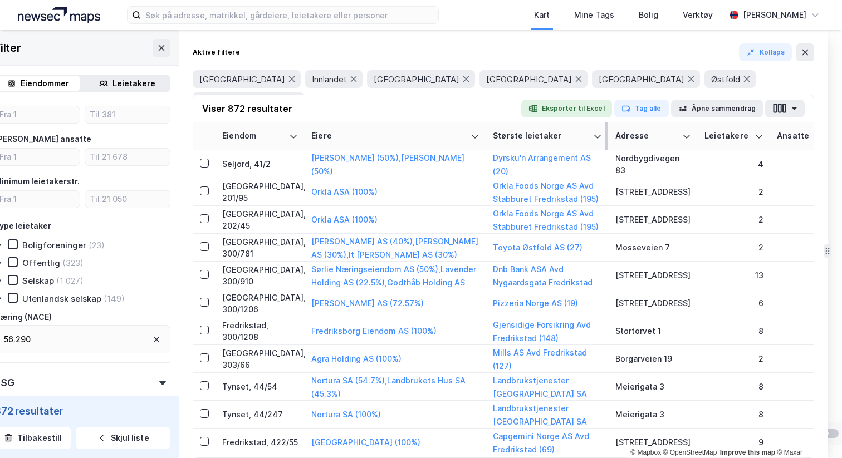
click at [602, 128] on th "Største leietaker" at bounding box center [547, 137] width 123 height 28
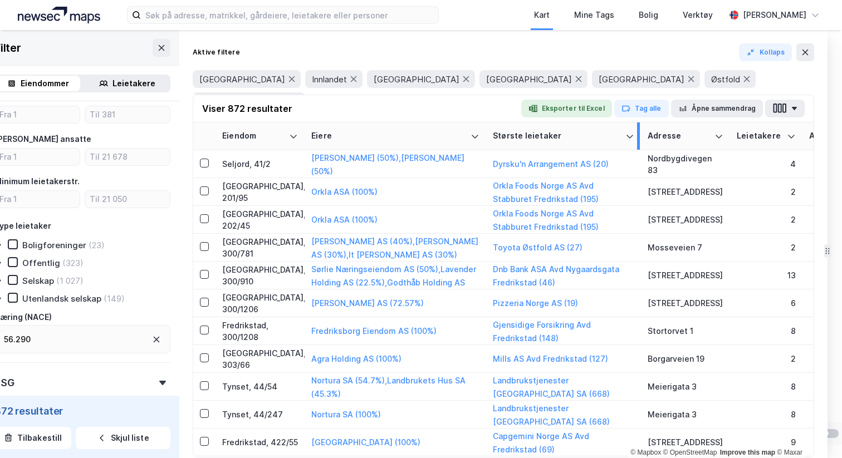
drag, startPoint x: 606, startPoint y: 128, endPoint x: 638, endPoint y: 131, distance: 32.5
click at [638, 131] on div at bounding box center [638, 136] width 3 height 27
click at [789, 105] on button "button" at bounding box center [785, 109] width 40 height 18
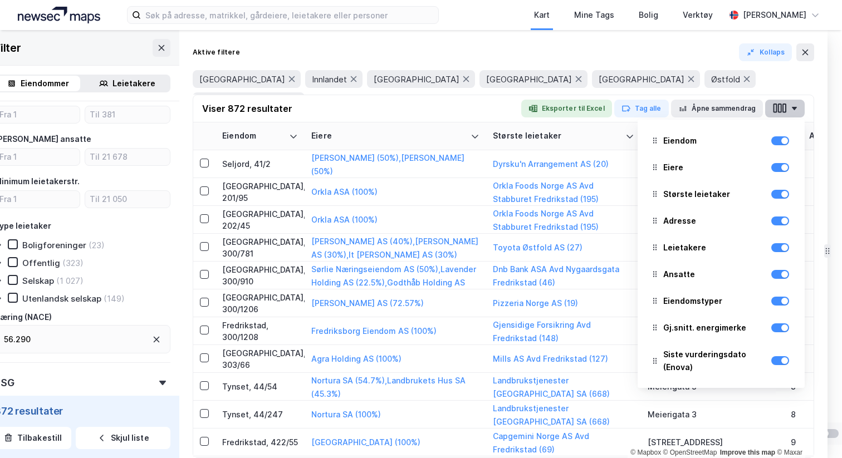
click at [789, 105] on button "button" at bounding box center [785, 109] width 40 height 18
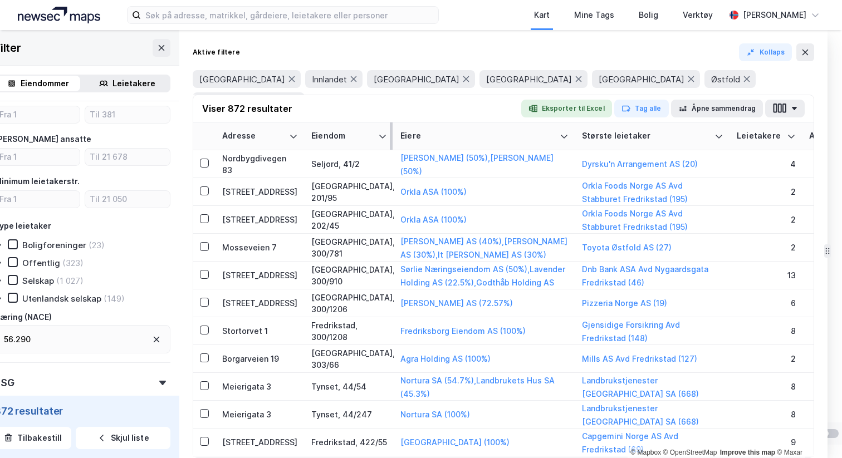
click at [390, 129] on th "Eiendom" at bounding box center [349, 137] width 89 height 28
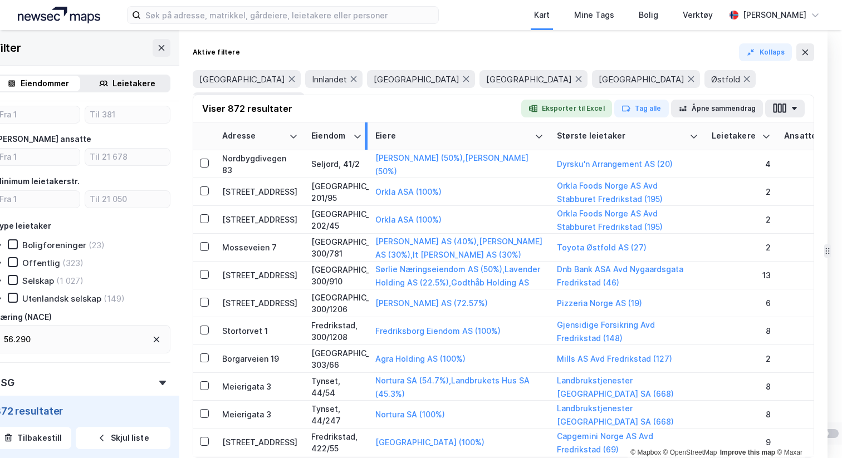
drag, startPoint x: 390, startPoint y: 129, endPoint x: 365, endPoint y: 130, distance: 25.1
click at [365, 130] on div at bounding box center [366, 136] width 3 height 27
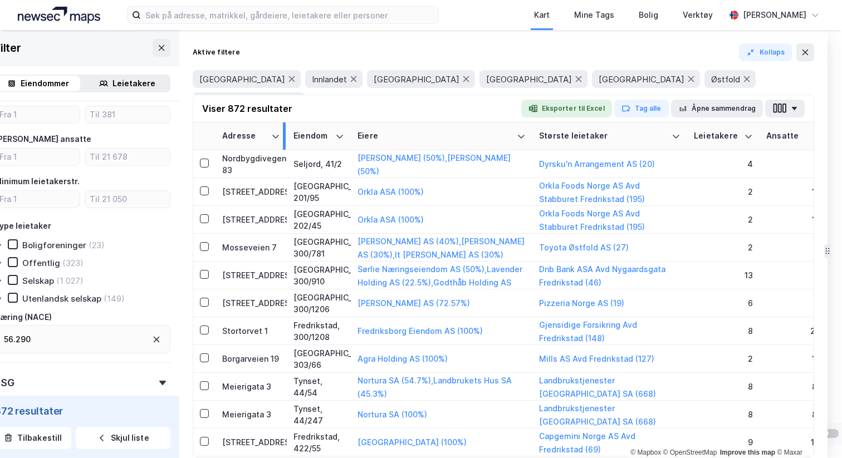
click at [284, 140] on div at bounding box center [284, 136] width 3 height 27
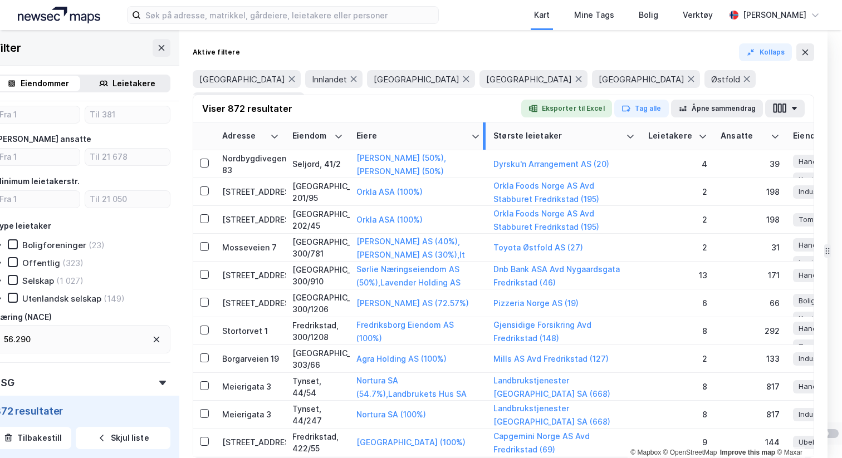
drag, startPoint x: 527, startPoint y: 129, endPoint x: 483, endPoint y: 132, distance: 44.1
click at [483, 132] on div at bounding box center [484, 136] width 3 height 27
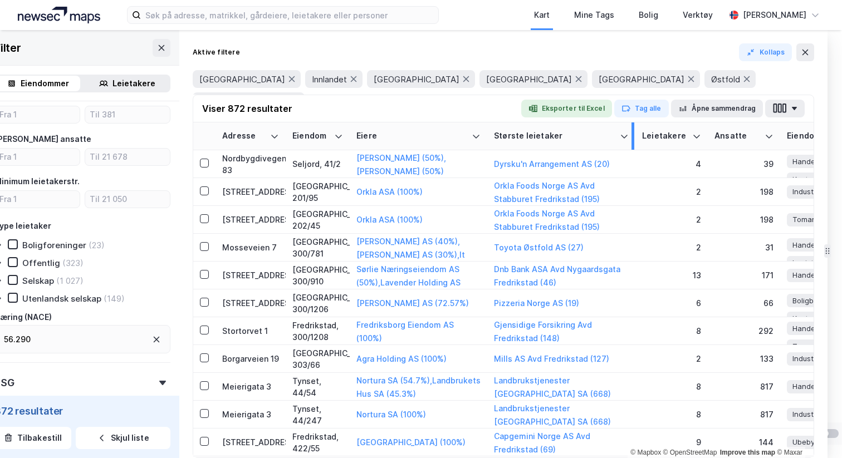
drag, startPoint x: 639, startPoint y: 129, endPoint x: 633, endPoint y: 129, distance: 6.7
click at [633, 129] on div at bounding box center [632, 136] width 3 height 27
click at [789, 105] on button "button" at bounding box center [785, 109] width 40 height 18
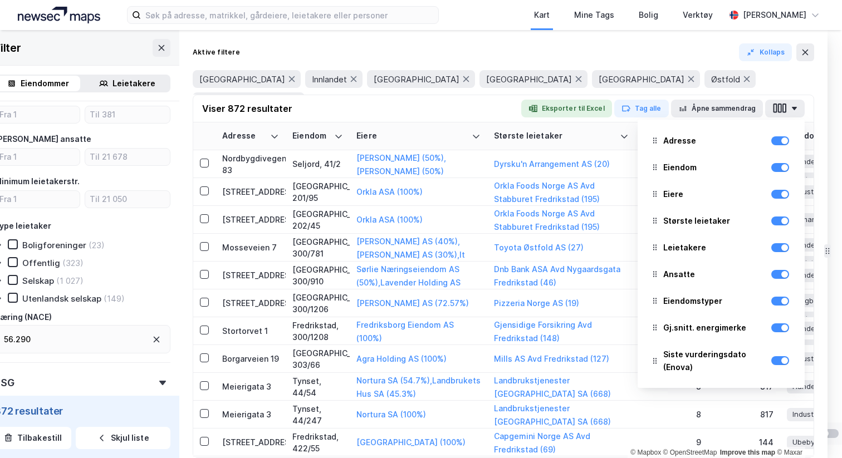
scroll to position [18, 0]
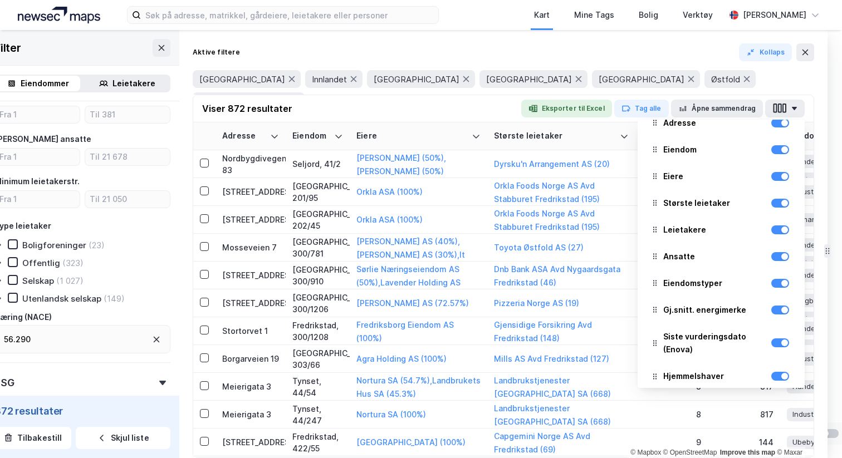
click at [703, 87] on div "[GEOGRAPHIC_DATA] [GEOGRAPHIC_DATA] [GEOGRAPHIC_DATA] [GEOGRAPHIC_DATA] Østfold…" at bounding box center [503, 78] width 621 height 31
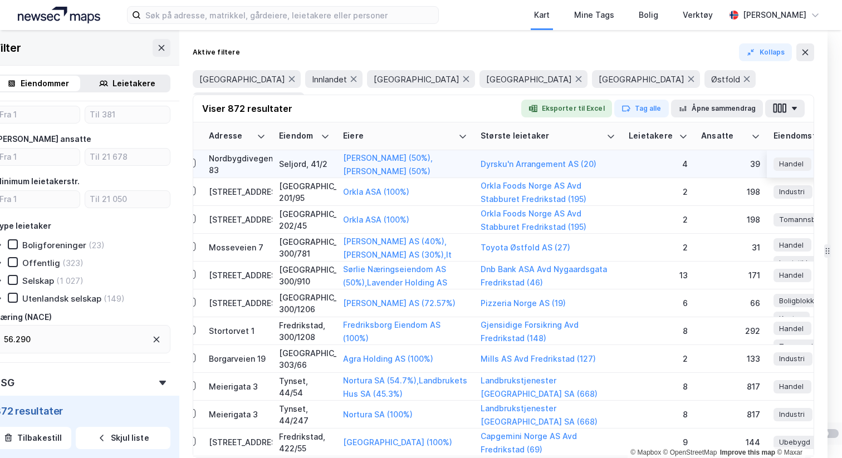
scroll to position [0, 0]
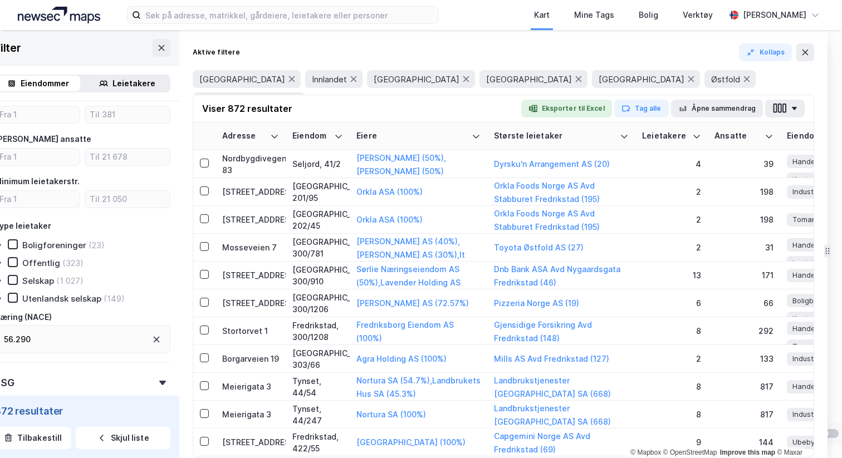
click at [137, 87] on div "Leietakere" at bounding box center [133, 83] width 43 height 13
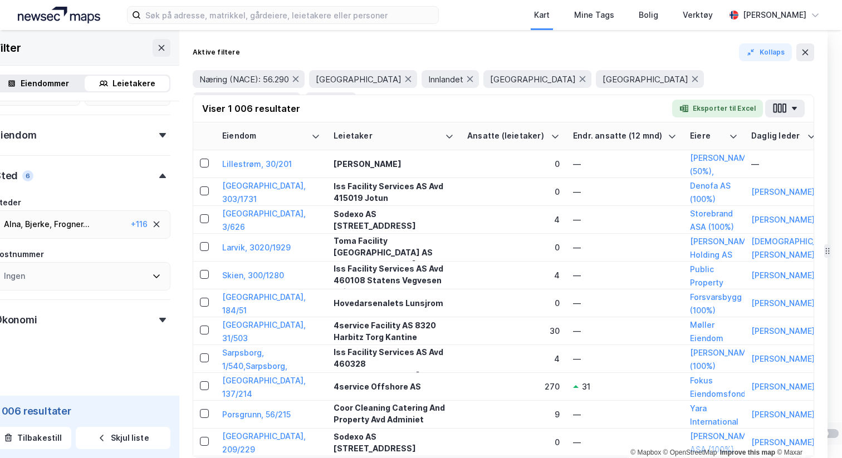
scroll to position [404, 0]
click at [35, 82] on div "Eiendommer" at bounding box center [45, 83] width 48 height 13
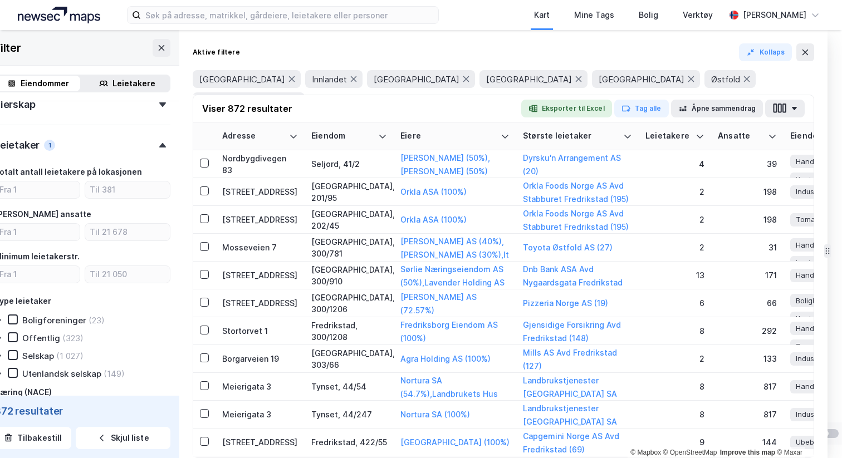
scroll to position [479, 0]
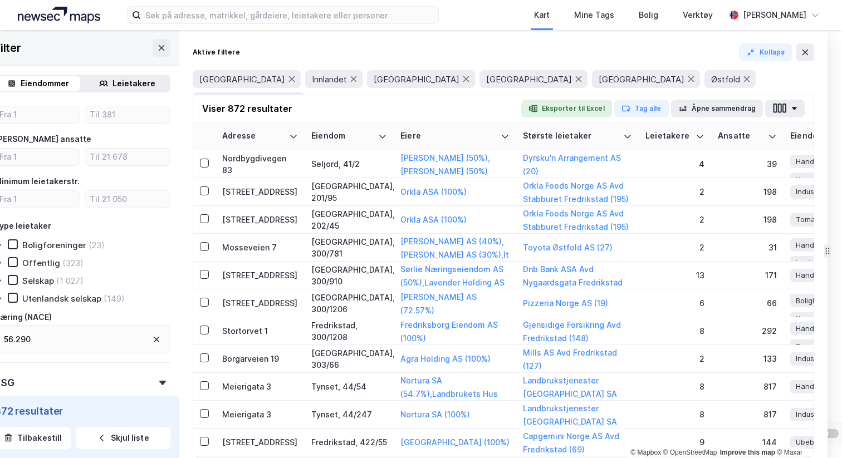
click at [115, 83] on div "Leietakere" at bounding box center [133, 83] width 43 height 13
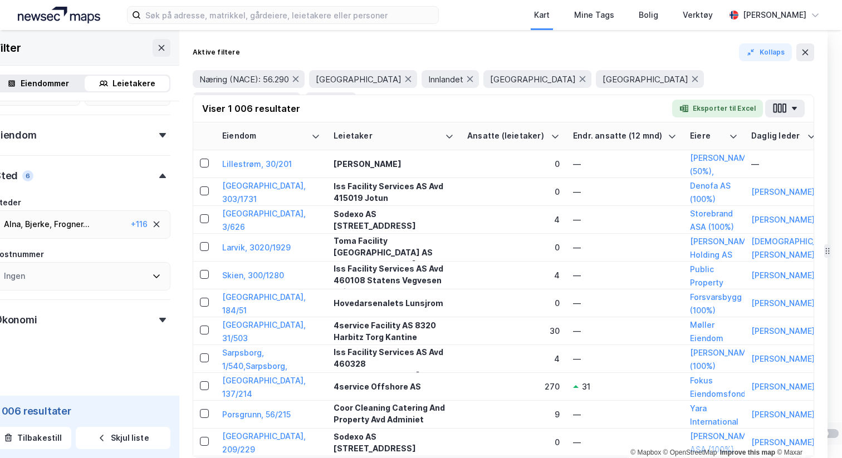
scroll to position [404, 0]
click at [48, 79] on div "Eiendommer" at bounding box center [45, 83] width 48 height 13
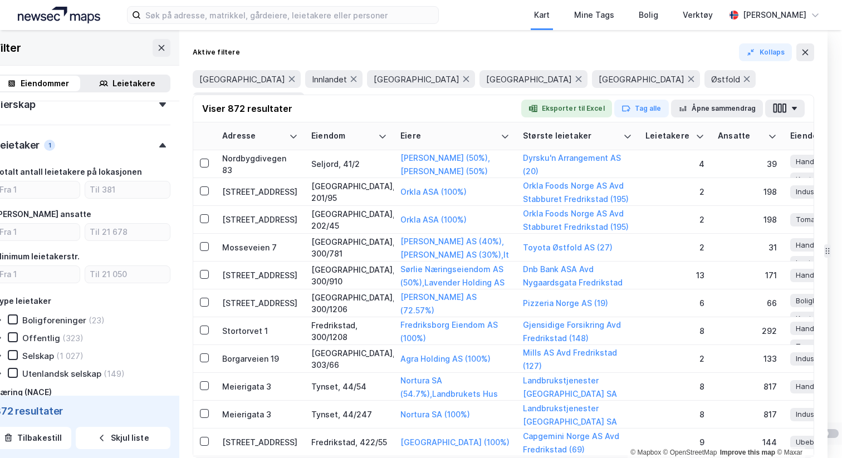
scroll to position [479, 0]
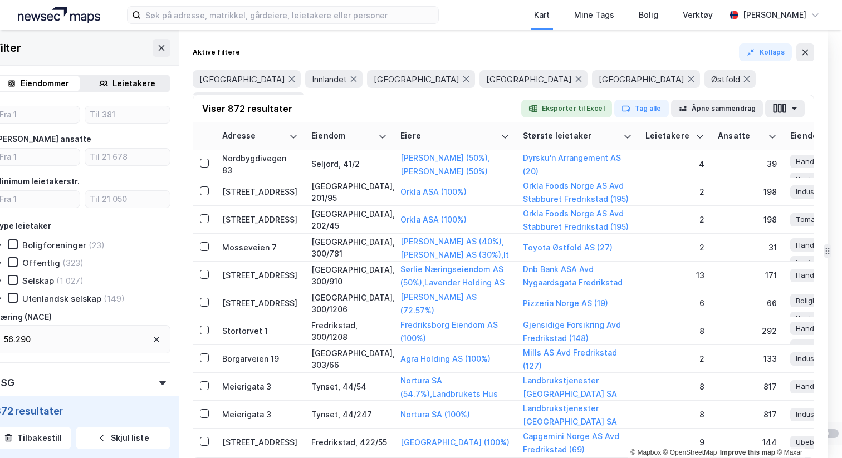
click at [105, 80] on icon at bounding box center [103, 83] width 9 height 9
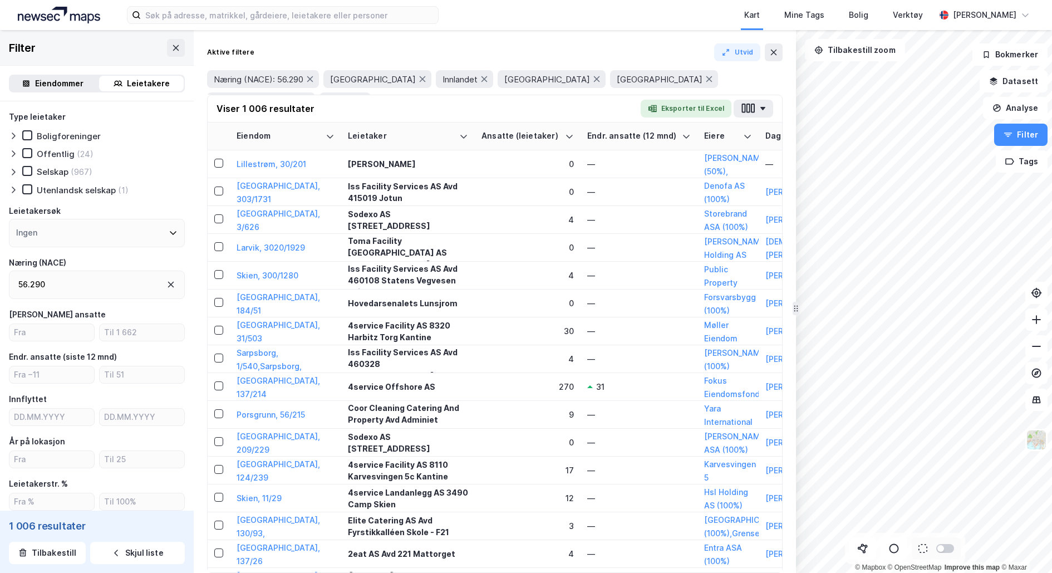
click at [46, 81] on div "Eiendommer" at bounding box center [59, 83] width 48 height 13
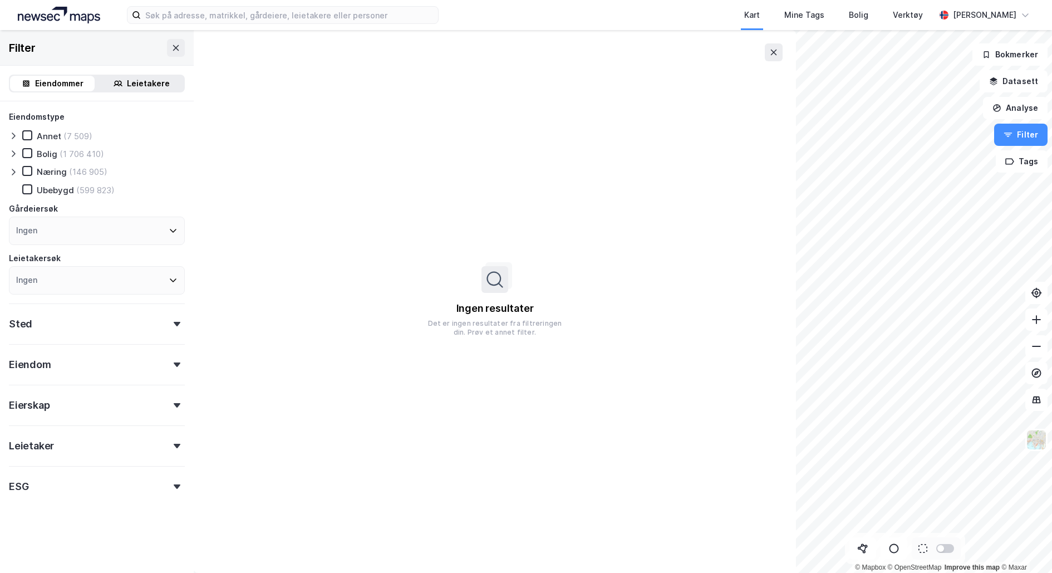
click at [144, 80] on div "Leietakere" at bounding box center [148, 83] width 43 height 13
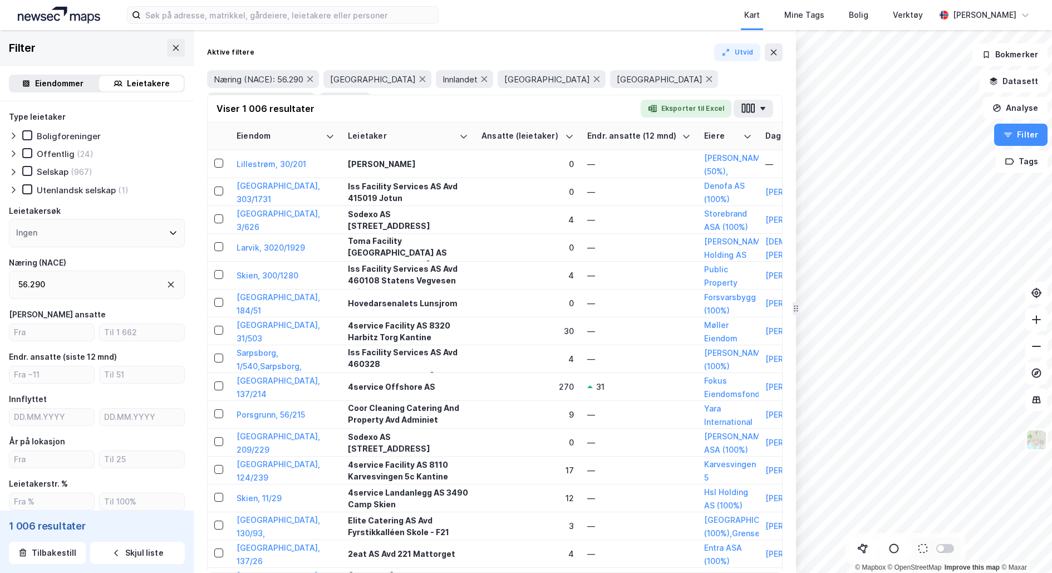
click at [53, 82] on div "Eiendommer" at bounding box center [59, 83] width 48 height 13
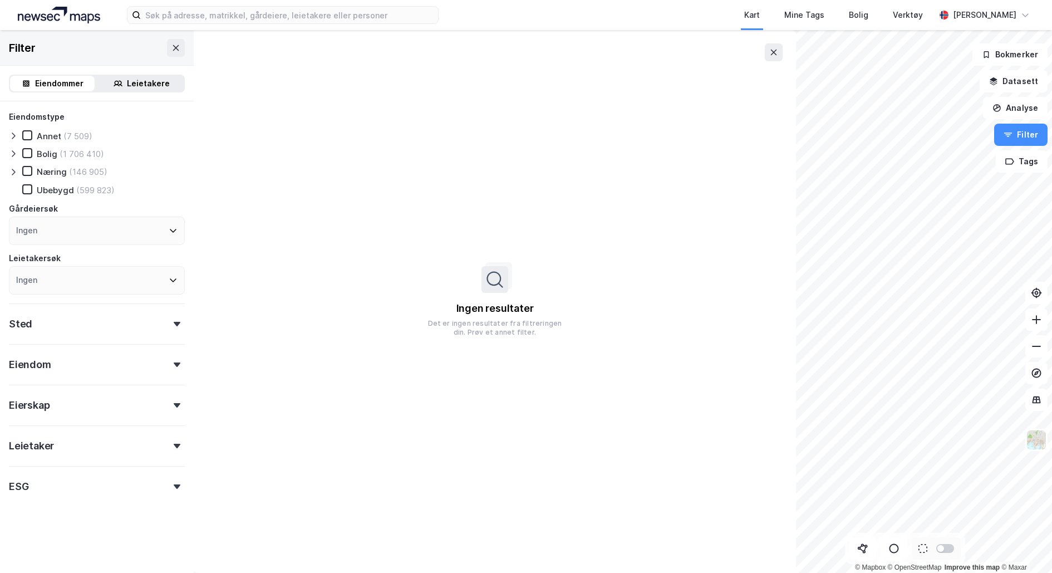
click at [83, 324] on div "Sted" at bounding box center [97, 319] width 176 height 32
click at [79, 365] on div "Ingen" at bounding box center [97, 373] width 176 height 28
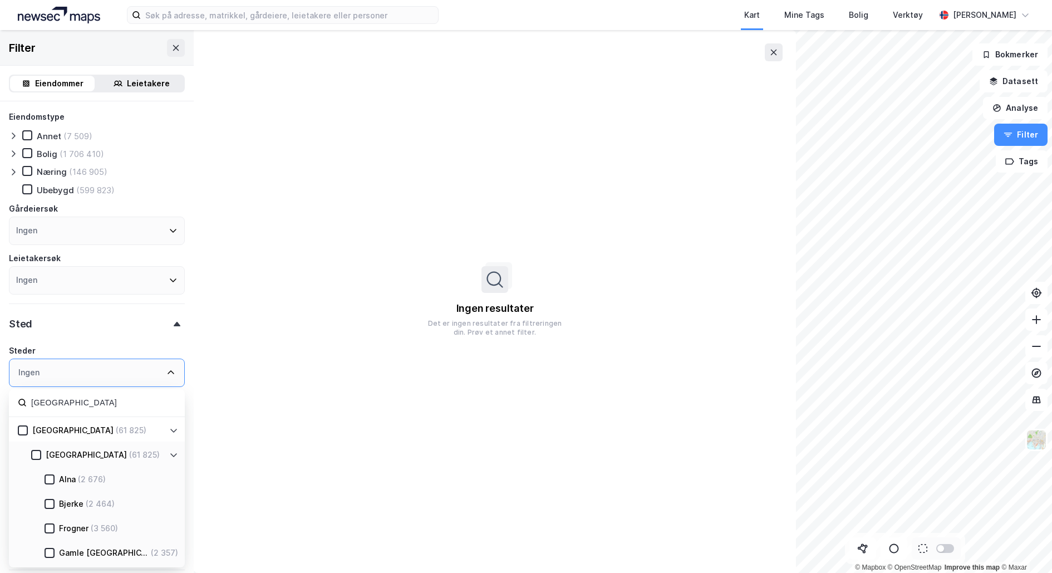
click at [28, 433] on div "[GEOGRAPHIC_DATA] (61 825)" at bounding box center [98, 430] width 141 height 13
click at [25, 431] on icon at bounding box center [23, 431] width 8 height 8
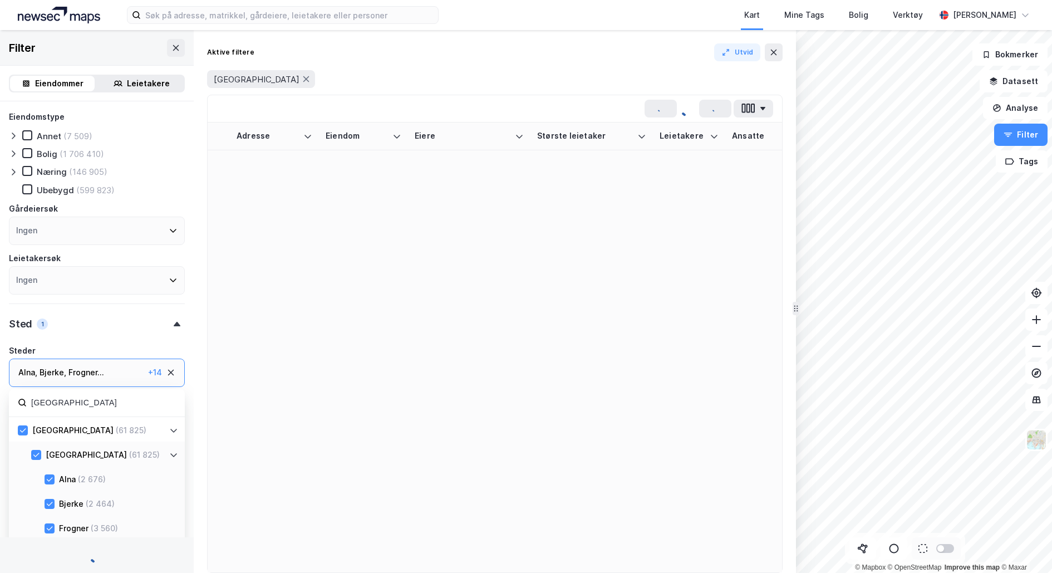
click at [57, 381] on div "Alna , Bjerke , Frogner ... Gamle Oslo , Grorud , Grünerløkka , Marka , Nordre …" at bounding box center [97, 373] width 176 height 28
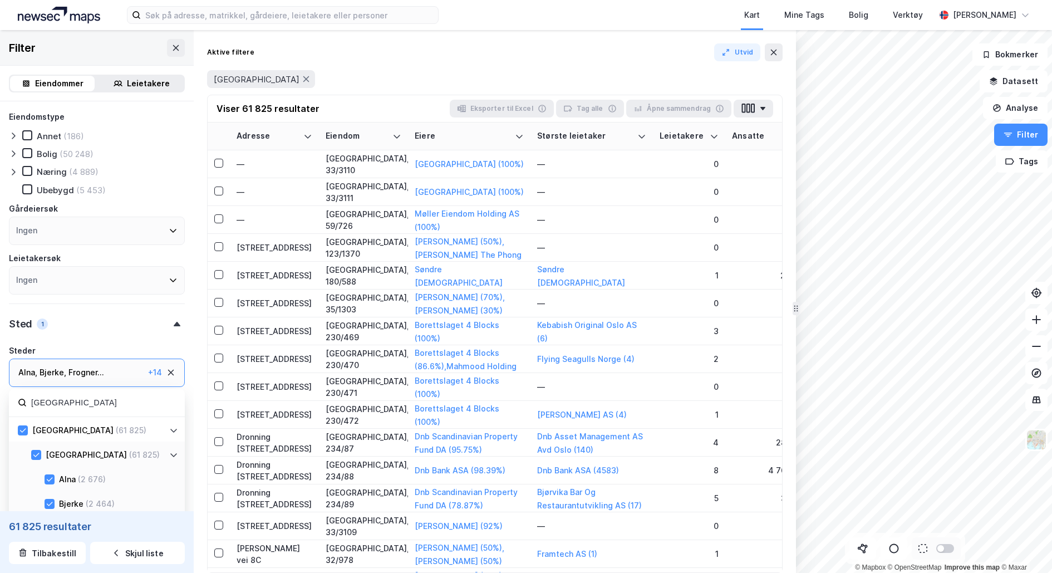
click at [56, 412] on div "[GEOGRAPHIC_DATA]" at bounding box center [97, 403] width 176 height 28
click at [56, 399] on input "[GEOGRAPHIC_DATA]" at bounding box center [103, 402] width 146 height 15
click at [21, 430] on icon at bounding box center [23, 431] width 8 height 8
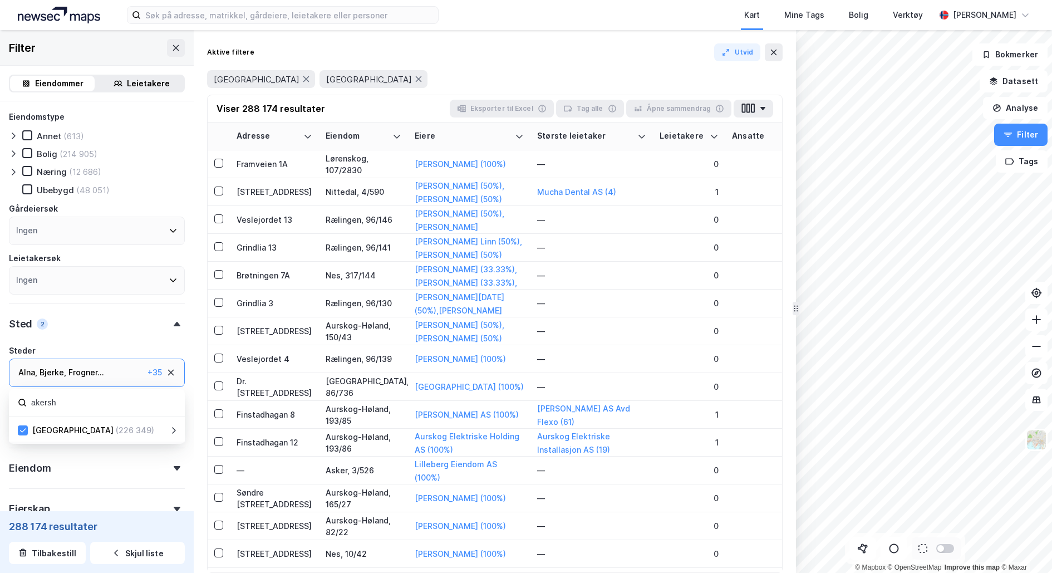
click at [82, 407] on input "akersh" at bounding box center [103, 402] width 146 height 15
click at [23, 431] on icon at bounding box center [23, 430] width 6 height 4
click at [60, 405] on input "tele" at bounding box center [103, 402] width 146 height 15
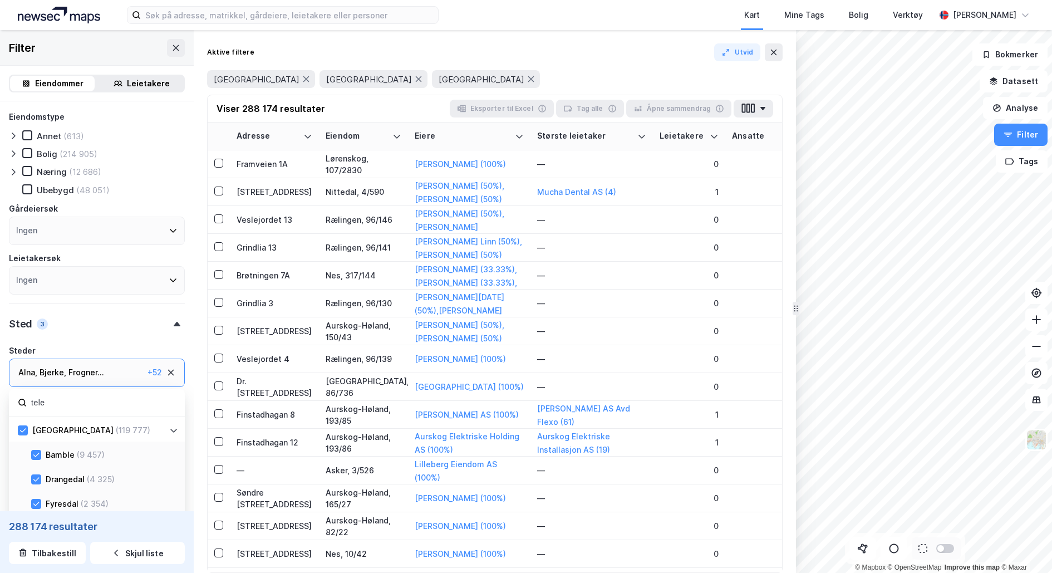
click at [60, 405] on input "tele" at bounding box center [103, 402] width 146 height 15
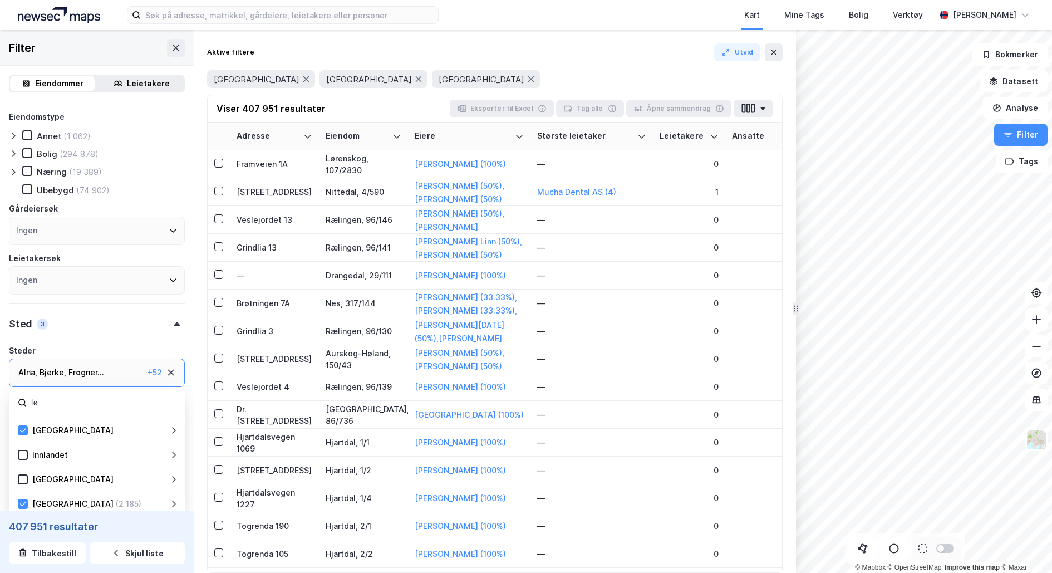
type input "l"
click at [21, 430] on icon at bounding box center [23, 431] width 8 height 8
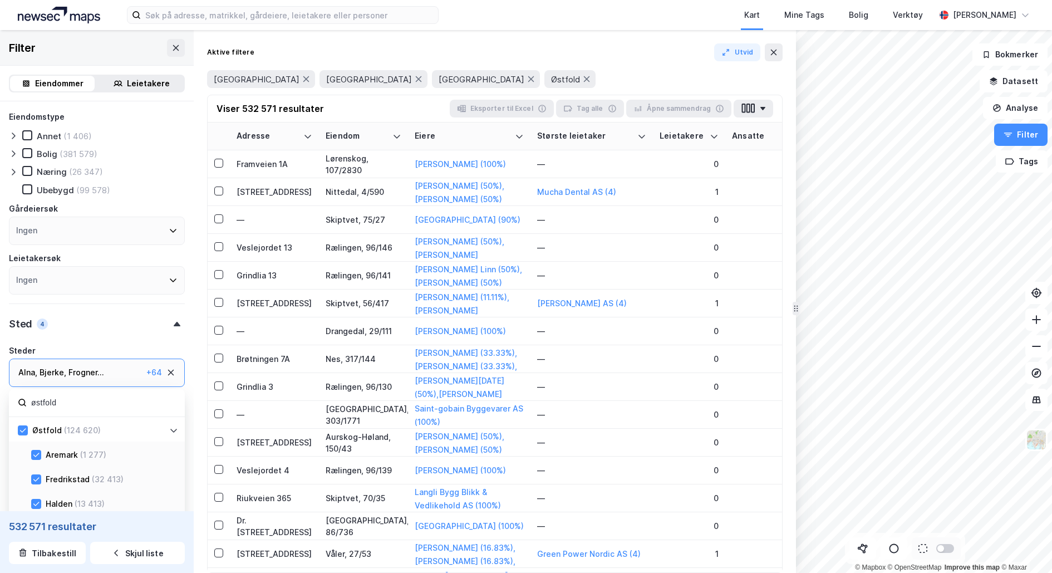
click at [92, 407] on input "østfold" at bounding box center [103, 402] width 146 height 15
type input "vestfold"
click at [22, 433] on icon at bounding box center [23, 431] width 8 height 8
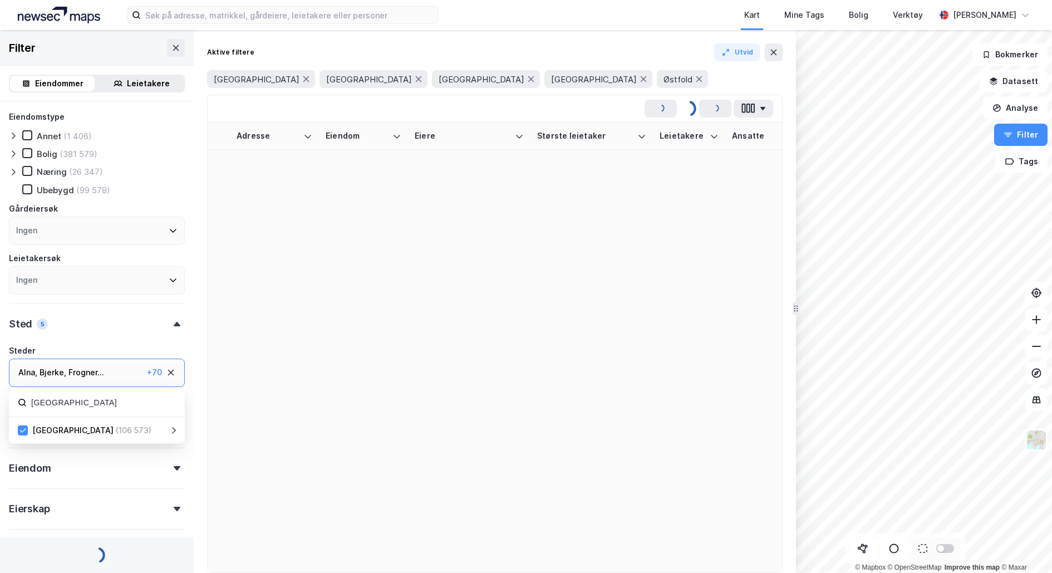
click at [148, 398] on input "vestfold" at bounding box center [103, 402] width 146 height 15
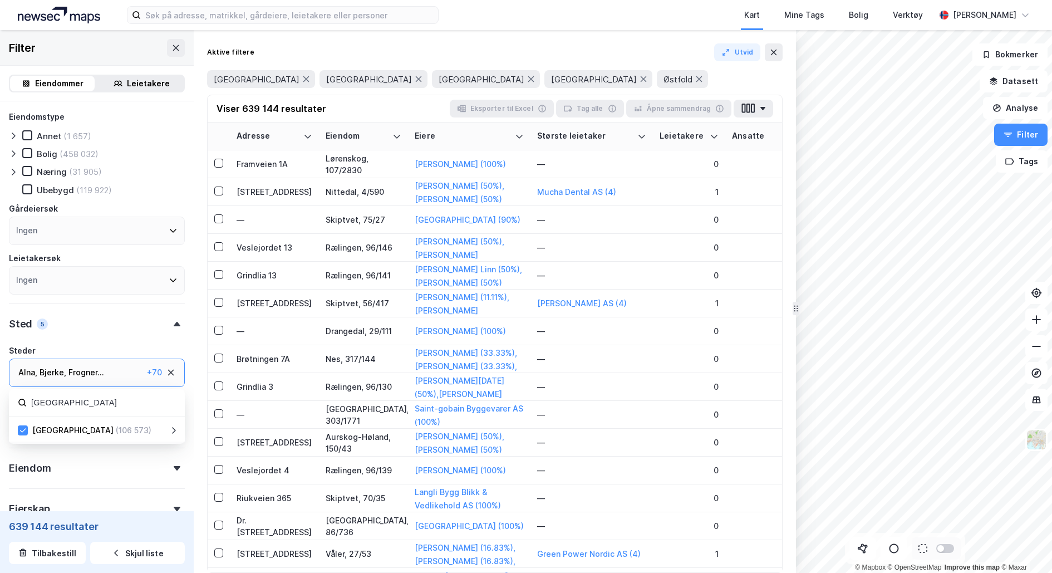
click at [160, 342] on div "Eiendomstype Annet (1 657) Bolig (458 032) Næring (31 905) Ubebygd (119 922) Gå…" at bounding box center [97, 355] width 176 height 491
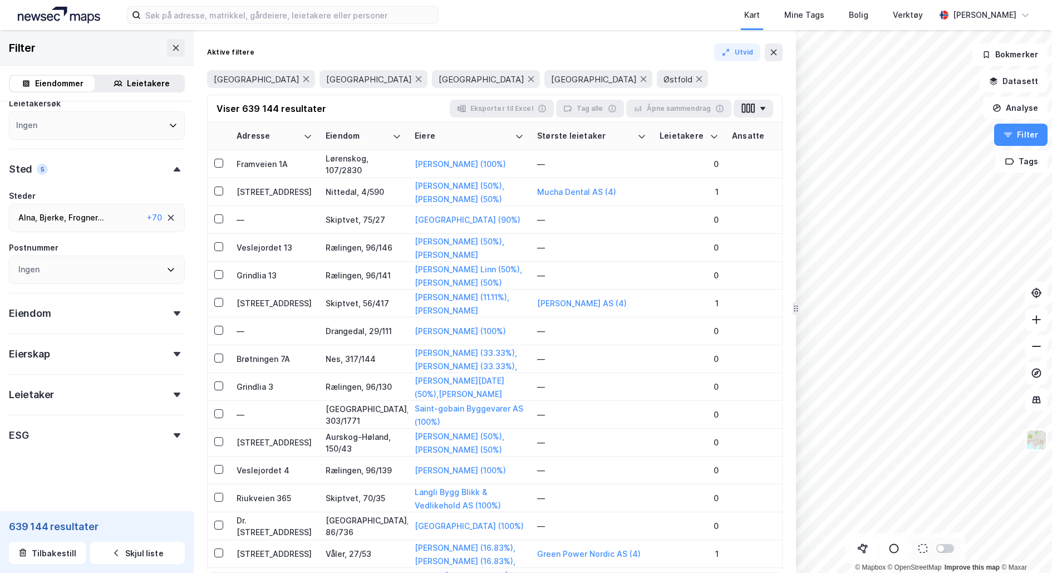
click at [75, 399] on div "Leietaker" at bounding box center [97, 390] width 176 height 32
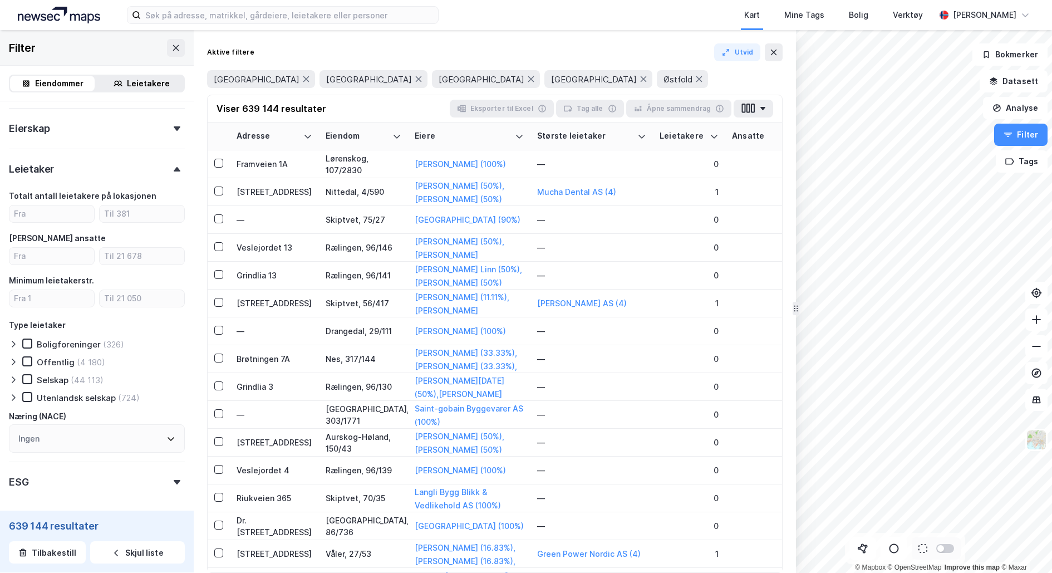
scroll to position [429, 0]
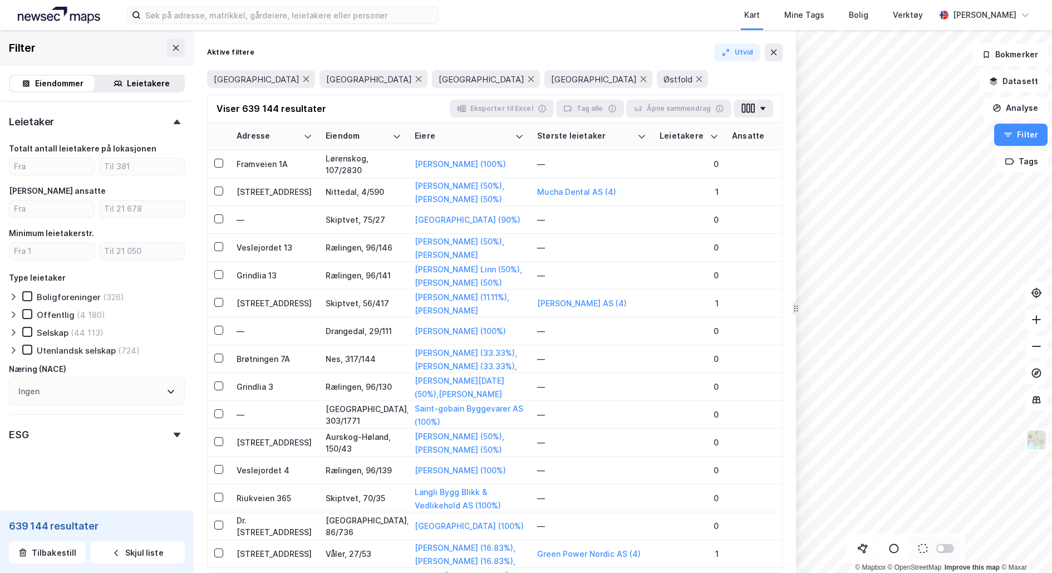
click at [68, 392] on div "Ingen" at bounding box center [97, 391] width 176 height 28
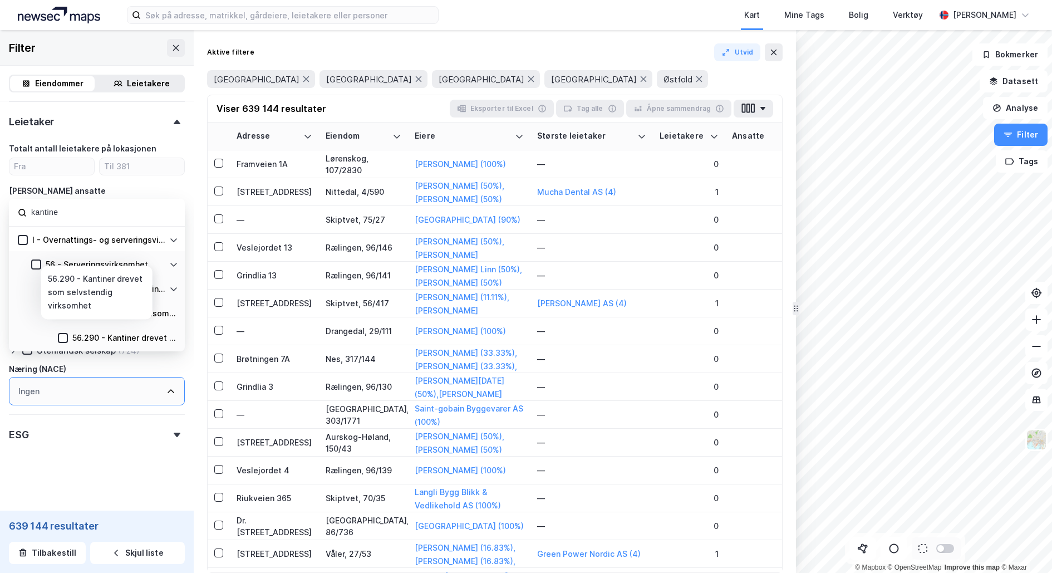
type input "kantine"
click at [70, 336] on div "56.290 - Kantiner drevet som selvstendig virksomhet" at bounding box center [123, 337] width 110 height 13
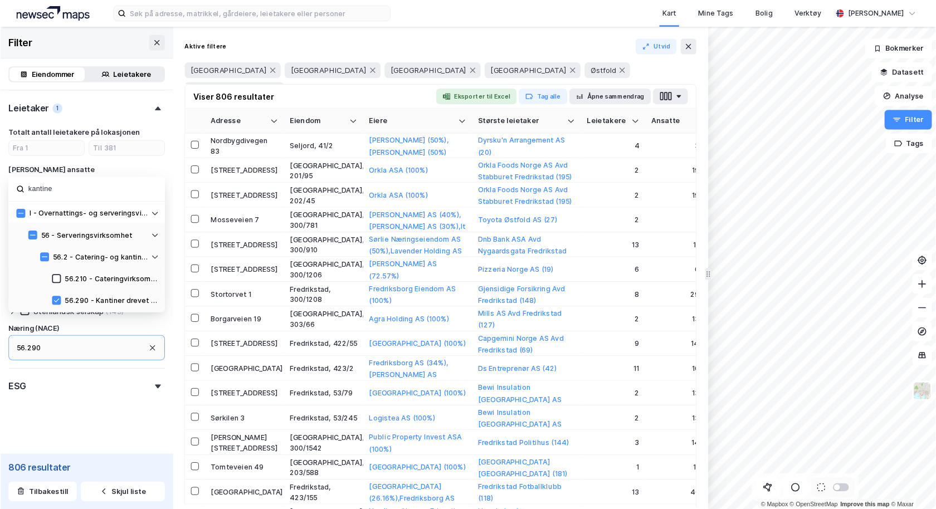
scroll to position [429, 0]
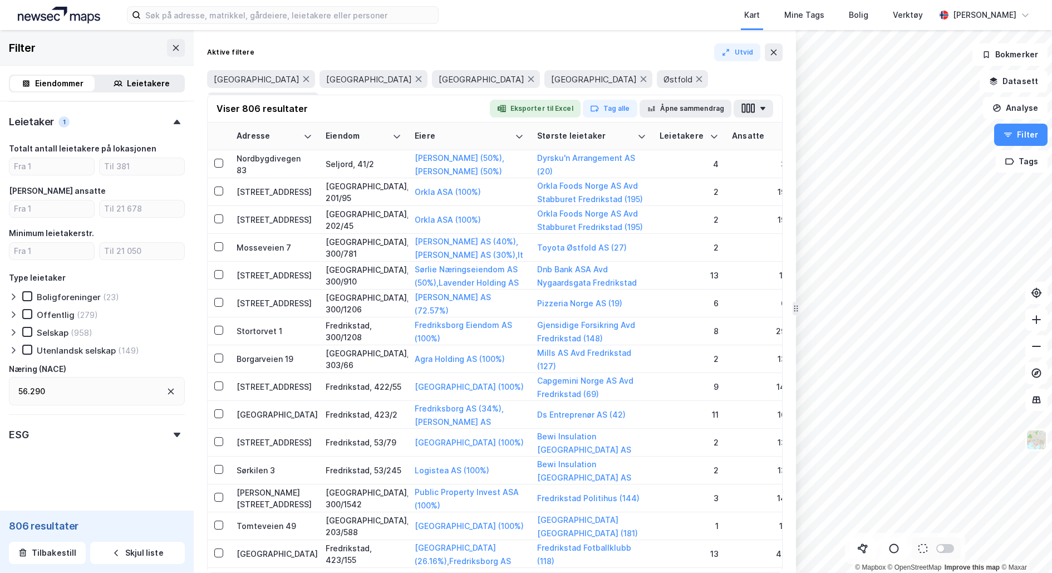
click at [49, 435] on div "ESG" at bounding box center [97, 430] width 176 height 32
click at [60, 434] on div "ESG" at bounding box center [97, 429] width 176 height 32
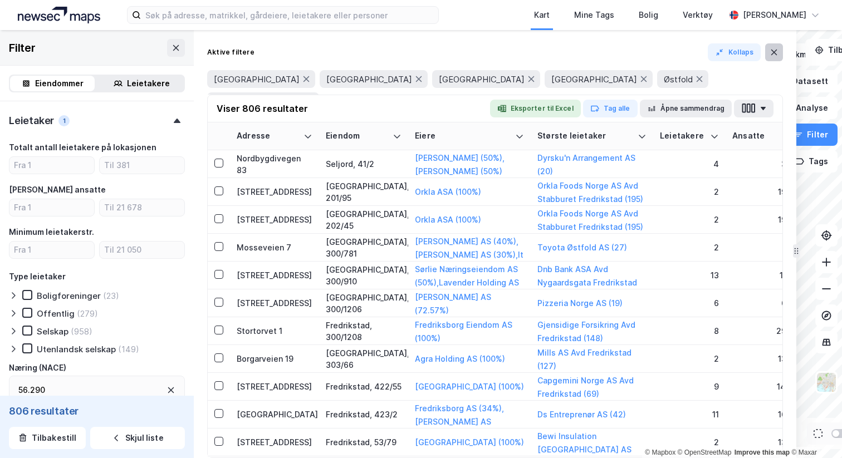
click at [779, 56] on button at bounding box center [774, 52] width 18 height 18
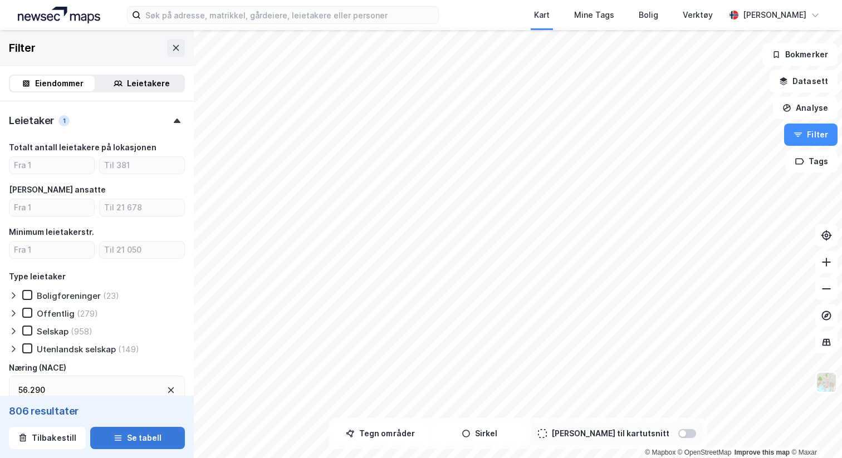
click at [140, 432] on button "Se tabell" at bounding box center [137, 438] width 95 height 22
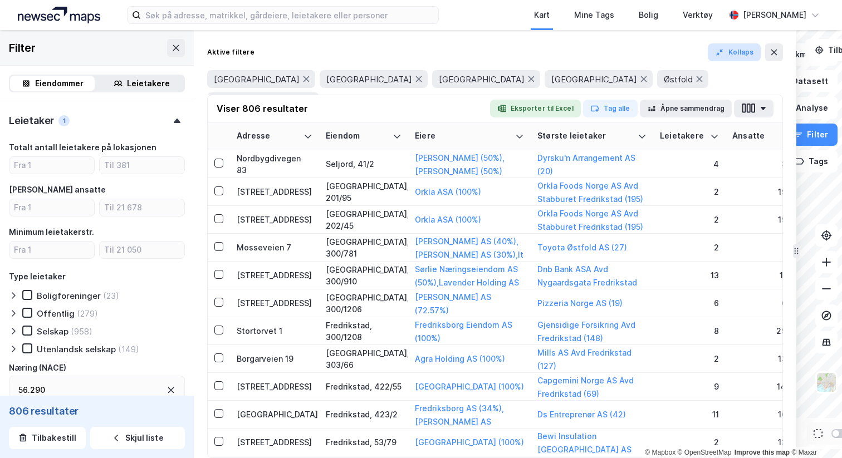
click at [723, 48] on icon "button" at bounding box center [719, 52] width 9 height 9
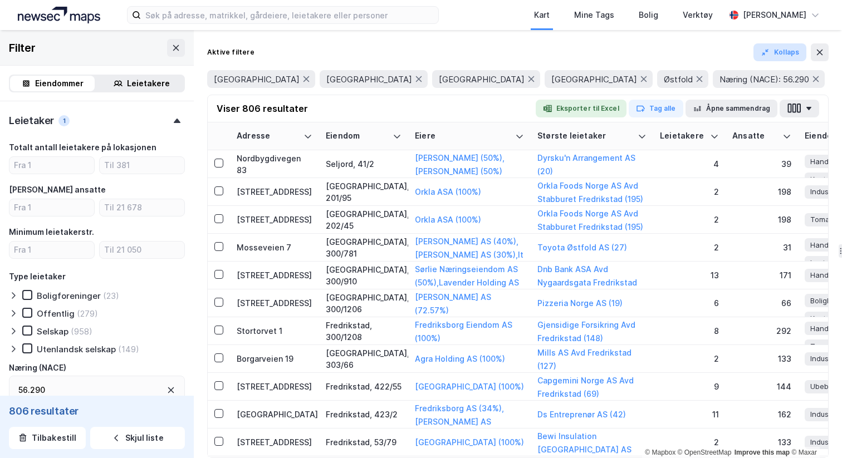
click at [779, 51] on button "Kollaps" at bounding box center [779, 52] width 53 height 18
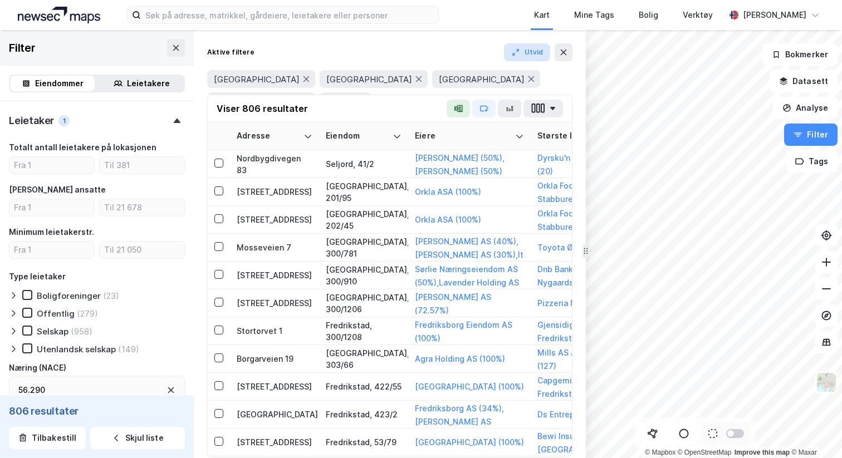
click at [530, 60] on button "Utvid" at bounding box center [527, 52] width 47 height 18
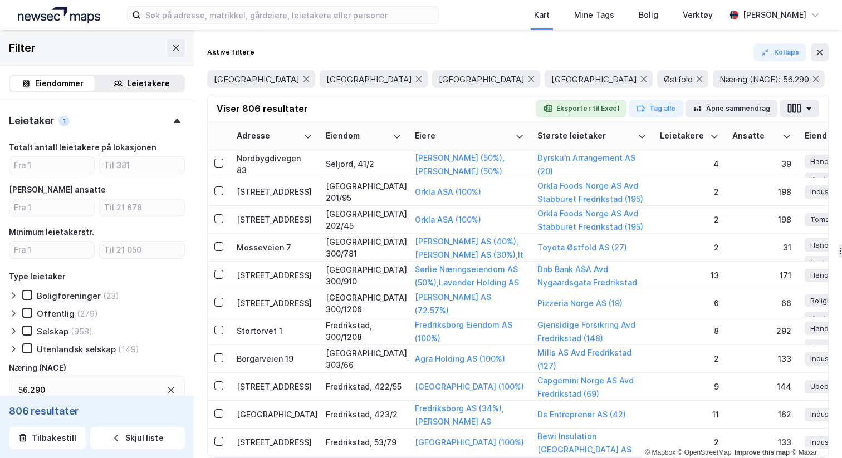
click at [835, 32] on div "Aktive filtere Kollaps Akershus Oslo Telemark Vestfold Østfold Næring (NACE): 5…" at bounding box center [518, 244] width 648 height 428
click at [6, 187] on div "Eiendomstype Annet (13) Bolig (81) Næring (723) Ubebygd (17) Gårdeiersøk Ingen …" at bounding box center [97, 91] width 194 height 837
click at [829, 26] on div "Kart Mine Tags Bolig Verktøy [PERSON_NAME]" at bounding box center [421, 15] width 842 height 30
click at [129, 84] on div "Leietakere" at bounding box center [148, 83] width 43 height 13
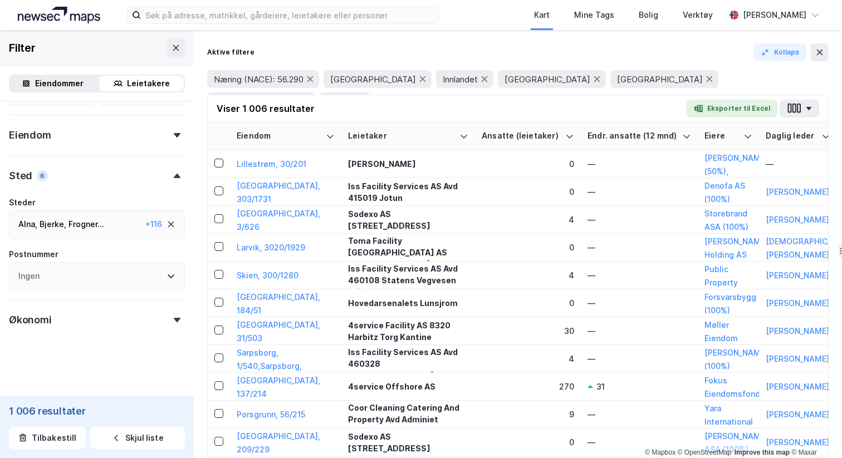
scroll to position [404, 0]
click at [55, 82] on div "Eiendommer" at bounding box center [59, 83] width 48 height 13
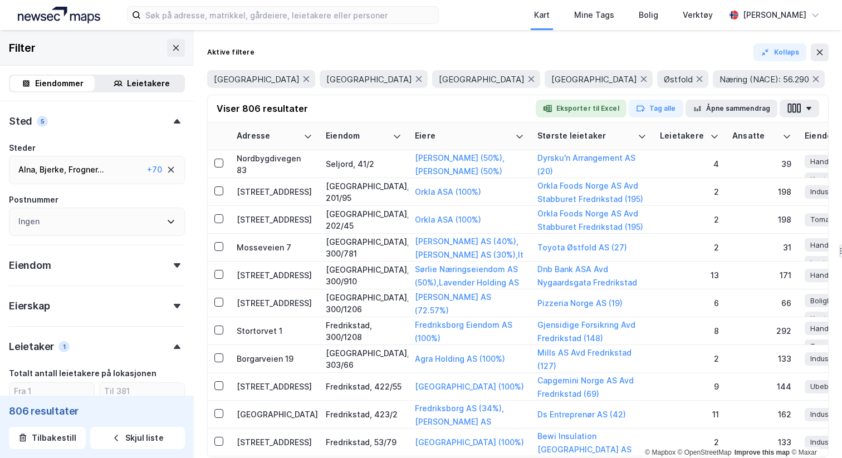
scroll to position [172, 0]
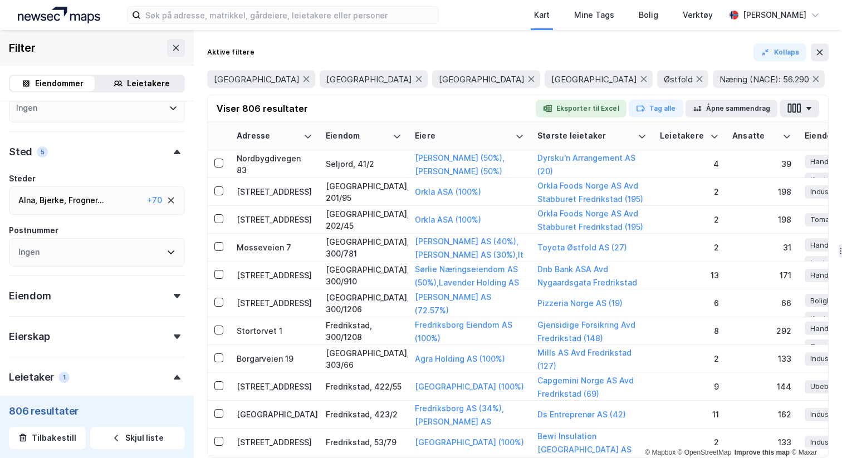
click at [115, 200] on div "Alna , Bjerke , Frogner ... Gamle Oslo , Grorud , Grünerløkka , Marka , Nordre …" at bounding box center [80, 200] width 124 height 13
type input "innla"
click at [90, 253] on div "Innlandet (66)" at bounding box center [98, 258] width 141 height 13
click at [27, 253] on div at bounding box center [23, 258] width 10 height 10
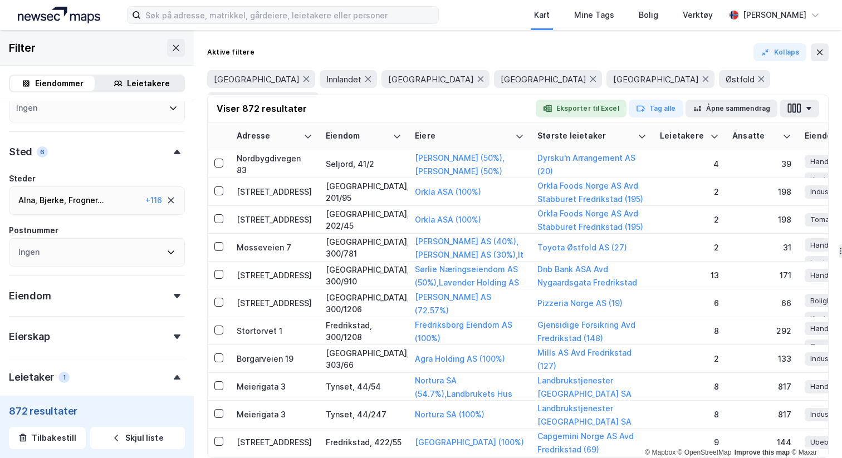
click at [381, 23] on label at bounding box center [283, 15] width 312 height 18
click at [381, 23] on input at bounding box center [289, 15] width 297 height 17
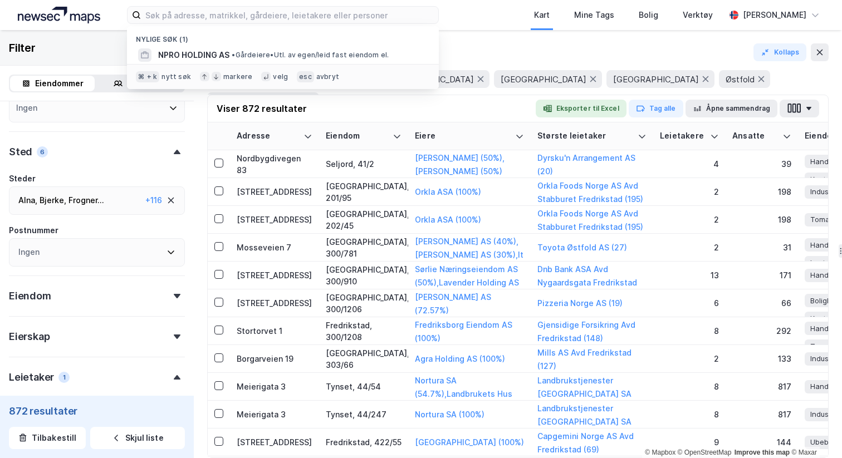
click at [551, 30] on div "Aktive filtere Kollaps Akershus Innlandet Oslo Telemark Vestfold Østfold Næring…" at bounding box center [518, 244] width 648 height 428
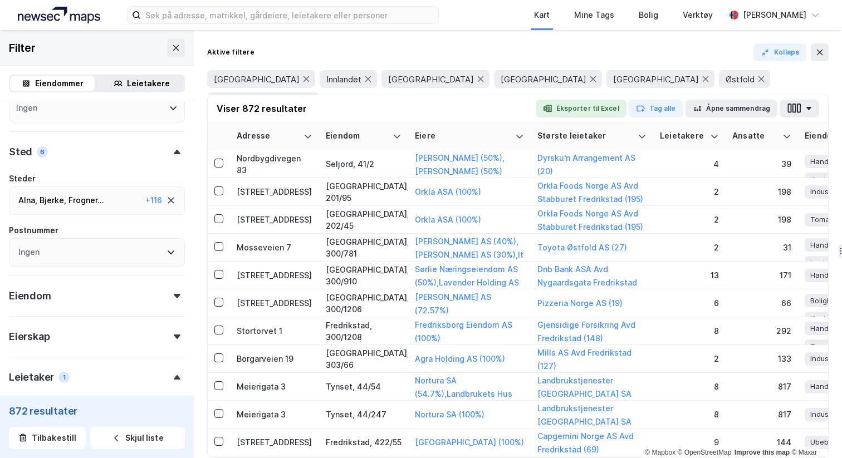
click at [68, 78] on div "Eiendommer" at bounding box center [59, 83] width 48 height 13
click at [595, 109] on button "Eksporter til Excel" at bounding box center [581, 109] width 91 height 18
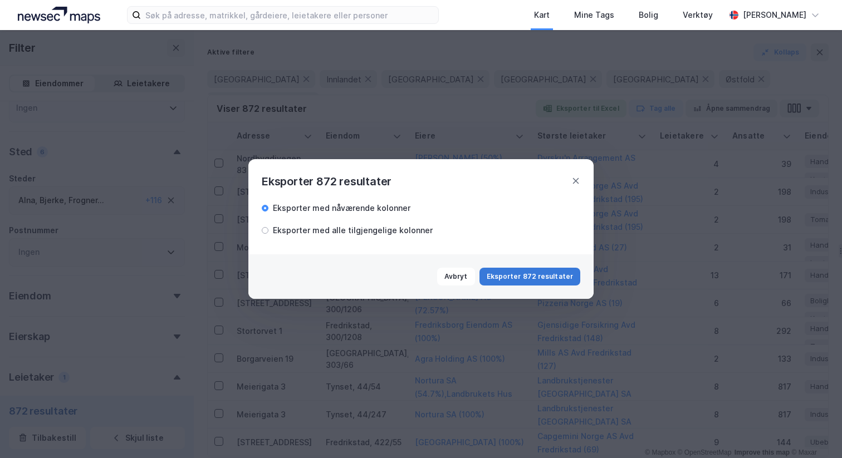
click at [535, 278] on button "Eksporter 872 resultater" at bounding box center [529, 277] width 101 height 18
click at [418, 187] on div "Eksporter 872 resultater" at bounding box center [420, 174] width 345 height 31
click at [812, 153] on div "Eksporter 872 resultater Eksporter med nåværende kolonner Eksporter med alle ti…" at bounding box center [421, 229] width 842 height 458
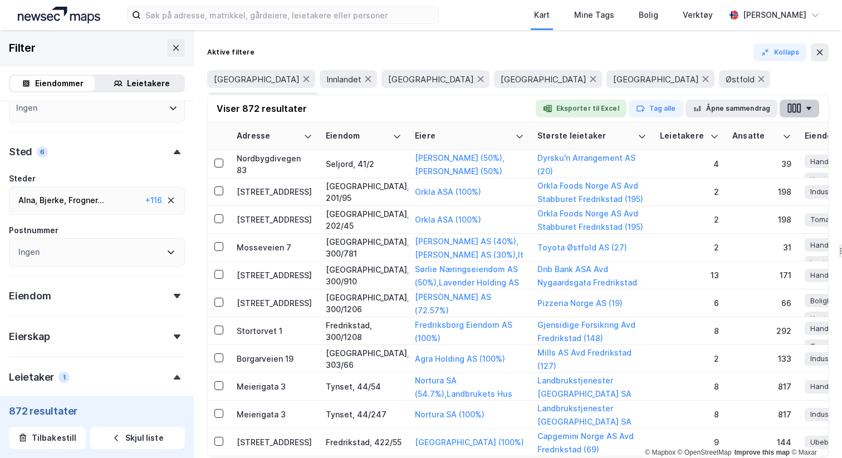
click at [804, 100] on button "button" at bounding box center [800, 109] width 40 height 18
click at [711, 36] on div "Aktive filtere Kollaps Akershus Innlandet Oslo Telemark Vestfold Østfold Næring…" at bounding box center [518, 244] width 648 height 428
click at [136, 79] on div "Leietakere" at bounding box center [148, 83] width 43 height 13
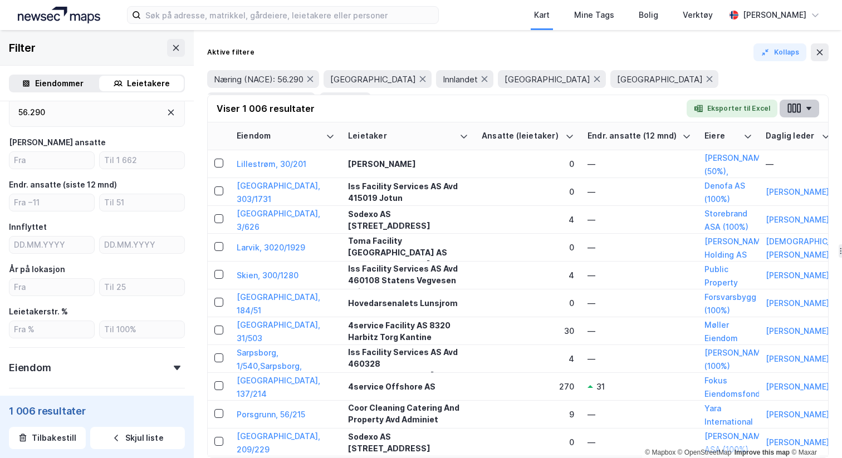
click at [800, 109] on icon "button" at bounding box center [799, 108] width 4 height 9
click at [415, 92] on div at bounding box center [395, 101] width 40 height 18
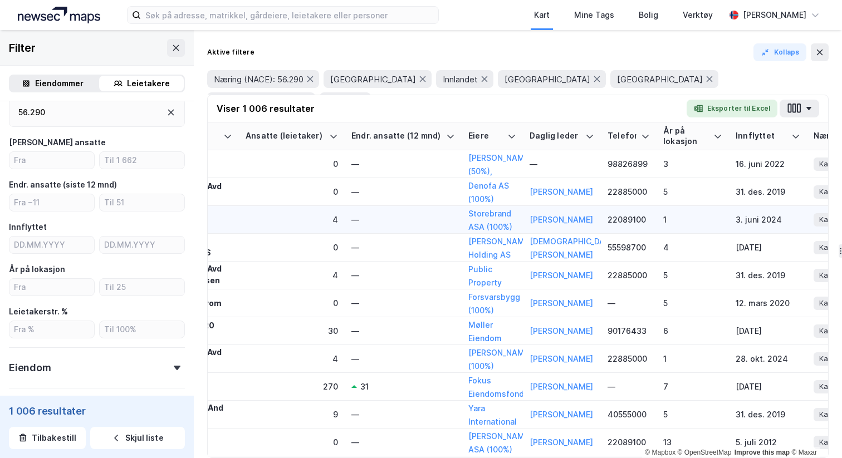
scroll to position [0, 282]
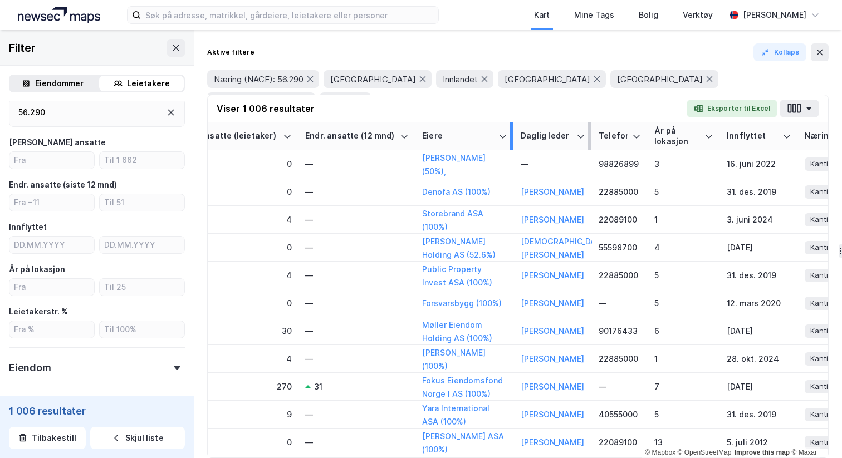
drag, startPoint x: 473, startPoint y: 132, endPoint x: 516, endPoint y: 132, distance: 42.3
click at [513, 132] on div at bounding box center [511, 136] width 3 height 27
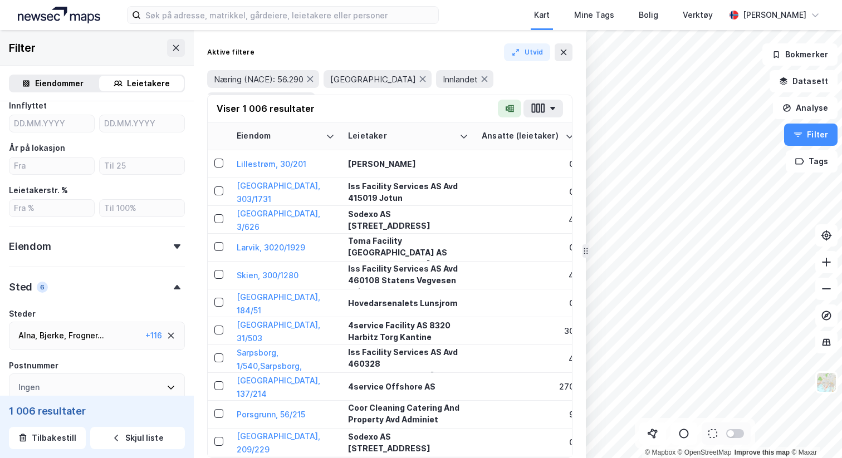
click at [108, 256] on div "Eiendom" at bounding box center [97, 242] width 176 height 32
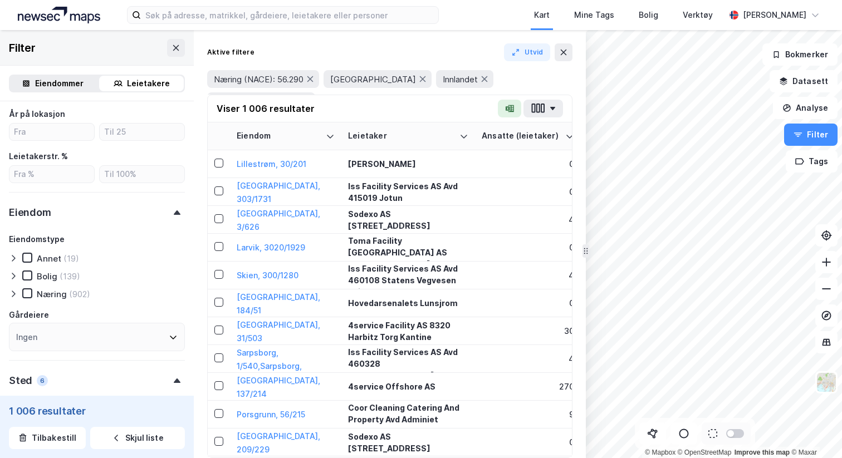
scroll to position [330, 0]
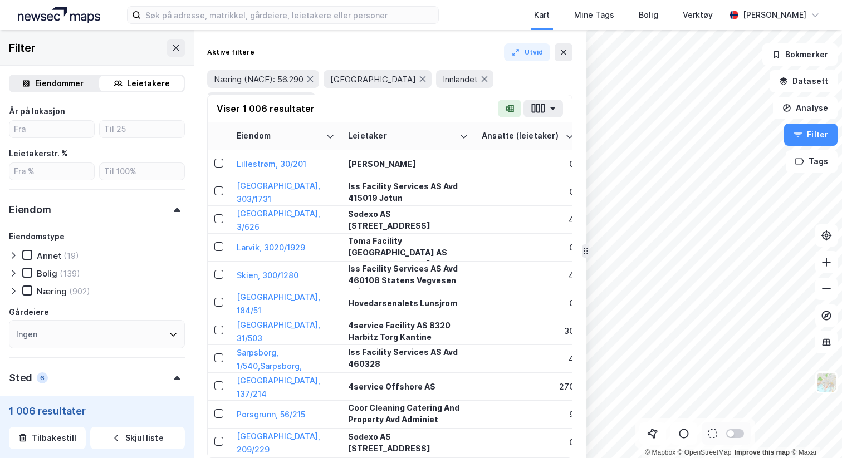
click at [14, 289] on icon at bounding box center [13, 291] width 9 height 9
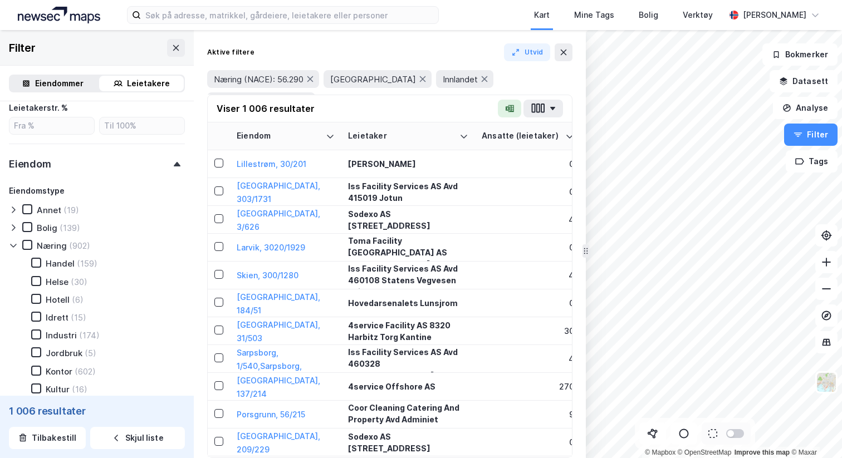
scroll to position [383, 0]
